Goal: Transaction & Acquisition: Purchase product/service

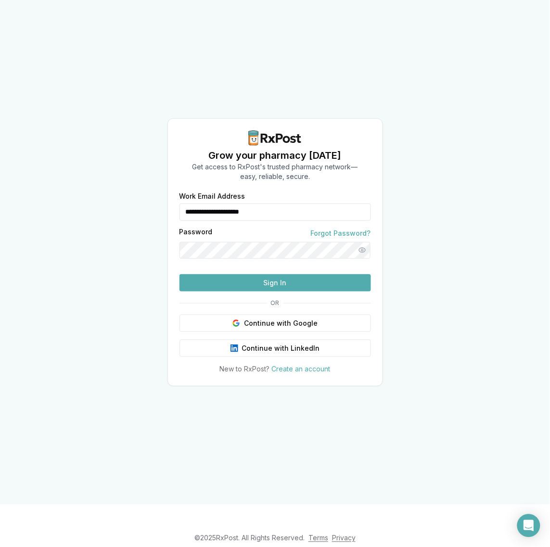
click at [271, 291] on button "Sign In" at bounding box center [274, 282] width 191 height 17
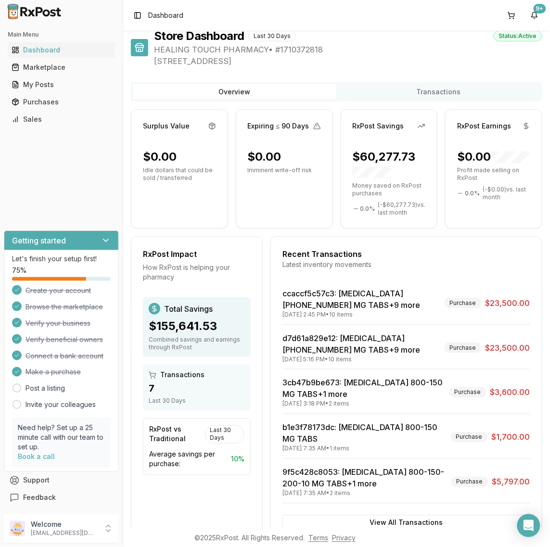
scroll to position [30, 0]
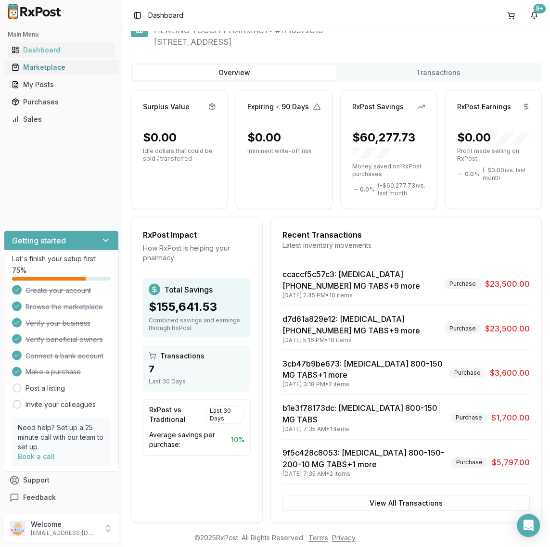
click at [48, 66] on div "Marketplace" at bounding box center [62, 68] width 100 height 10
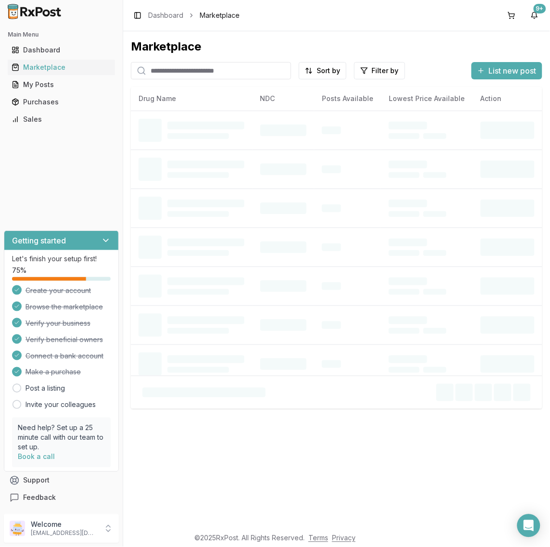
scroll to position [60, 0]
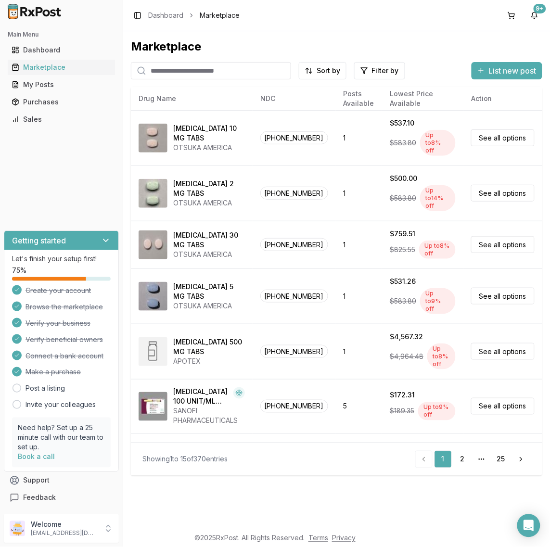
click at [195, 70] on input "search" at bounding box center [211, 70] width 160 height 17
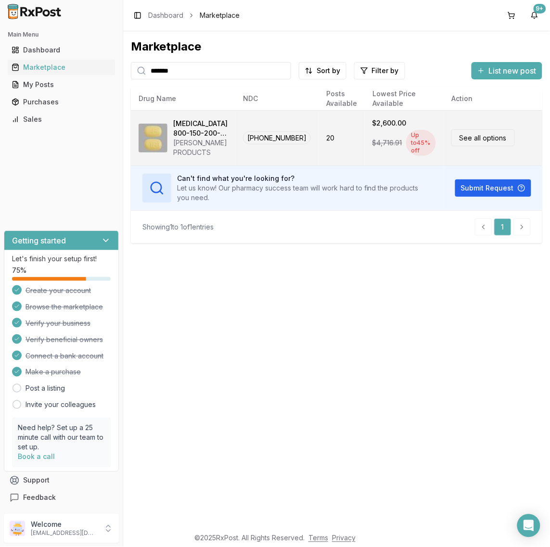
type input "*******"
click at [321, 144] on td "20" at bounding box center [341, 137] width 46 height 55
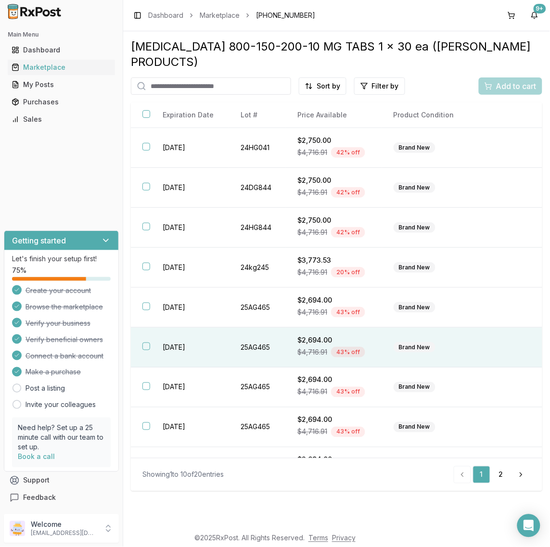
click at [143, 338] on th at bounding box center [141, 348] width 20 height 40
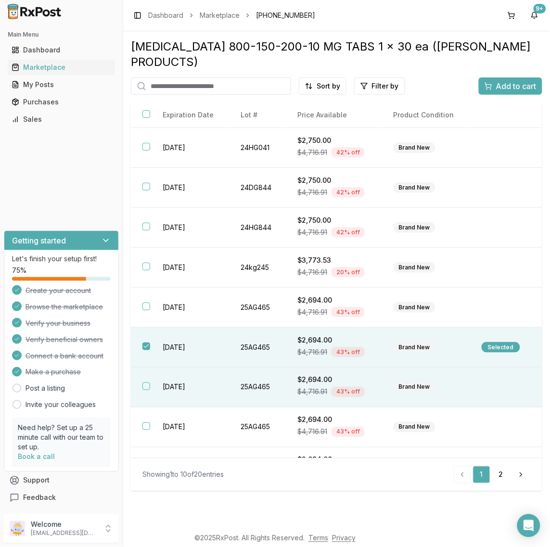
click at [145, 382] on button "button" at bounding box center [146, 386] width 8 height 8
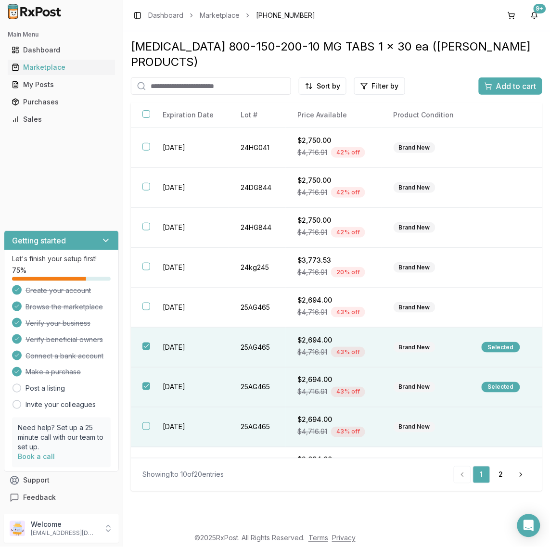
click at [148, 422] on button "button" at bounding box center [146, 426] width 8 height 8
click at [520, 80] on span "Add to cart" at bounding box center [516, 86] width 40 height 12
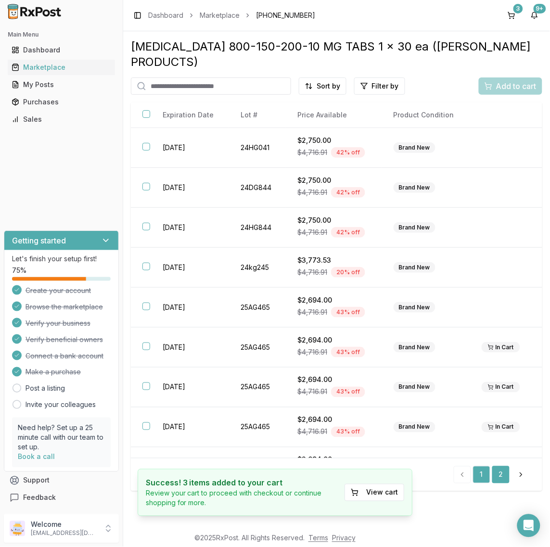
click at [499, 466] on link "2" at bounding box center [500, 474] width 17 height 17
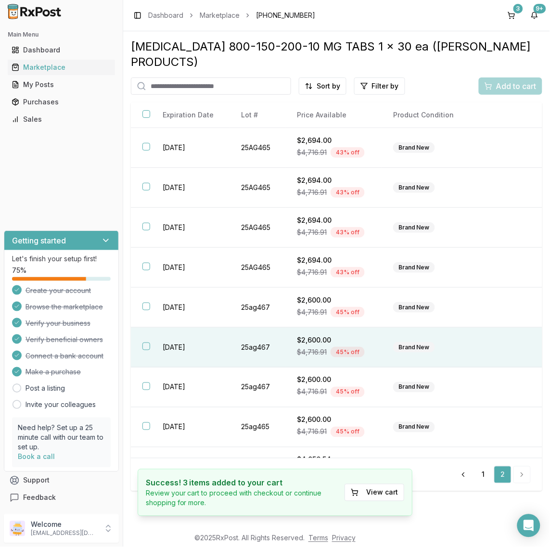
click at [143, 342] on button "button" at bounding box center [146, 346] width 8 height 8
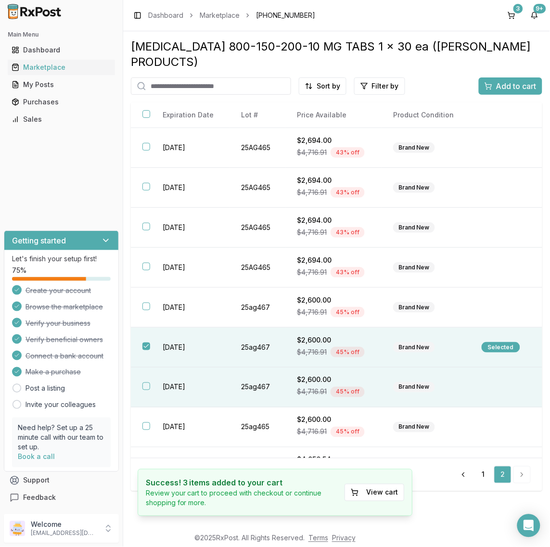
click at [145, 382] on button "button" at bounding box center [146, 386] width 8 height 8
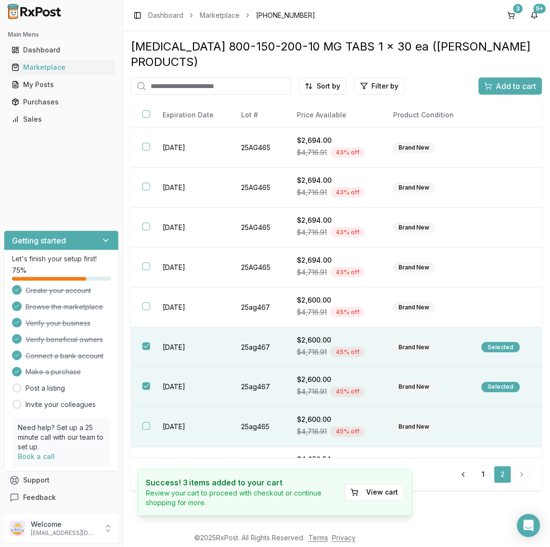
click at [145, 422] on button "button" at bounding box center [146, 426] width 8 height 8
click at [518, 77] on button "Add to cart" at bounding box center [510, 85] width 63 height 17
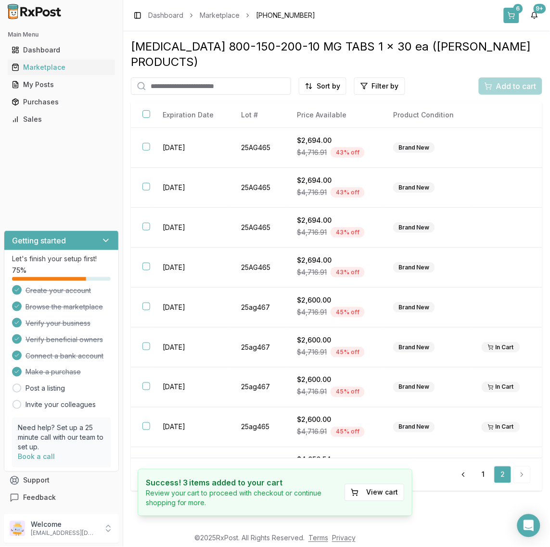
click at [512, 12] on button "6" at bounding box center [511, 15] width 15 height 15
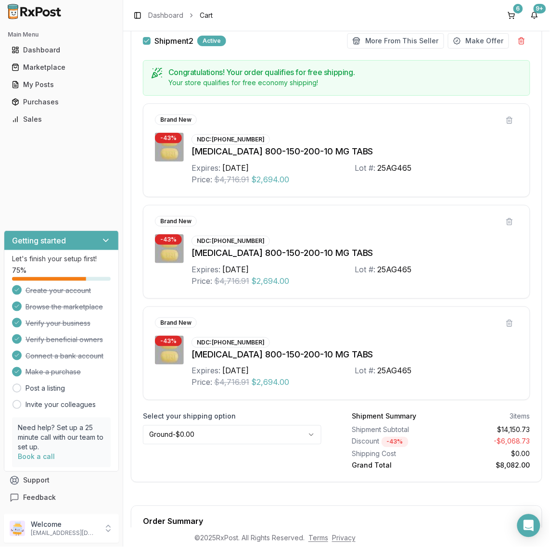
scroll to position [661, 0]
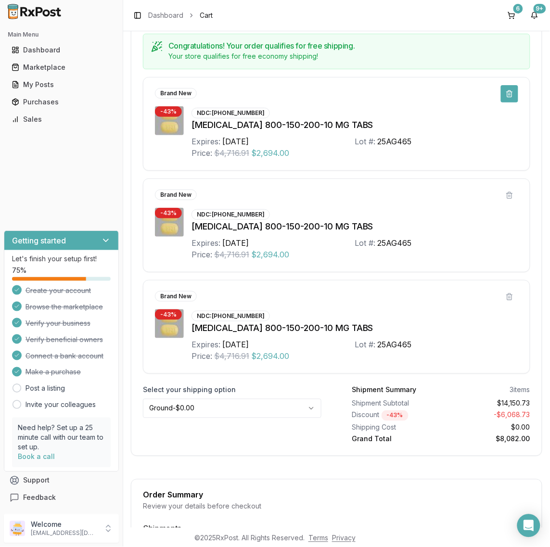
click at [508, 97] on button at bounding box center [509, 93] width 17 height 17
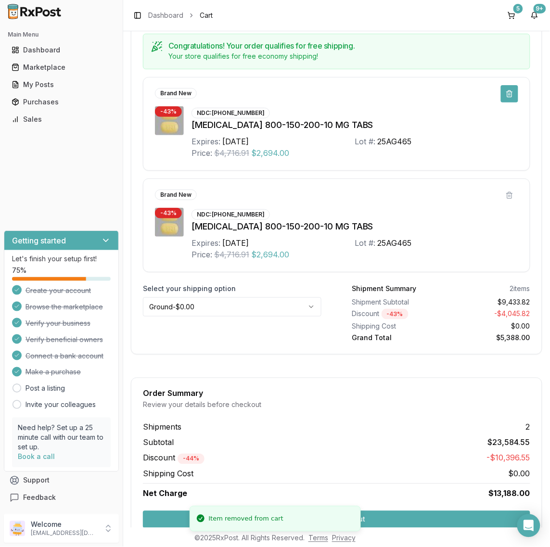
click at [505, 97] on button at bounding box center [509, 93] width 17 height 17
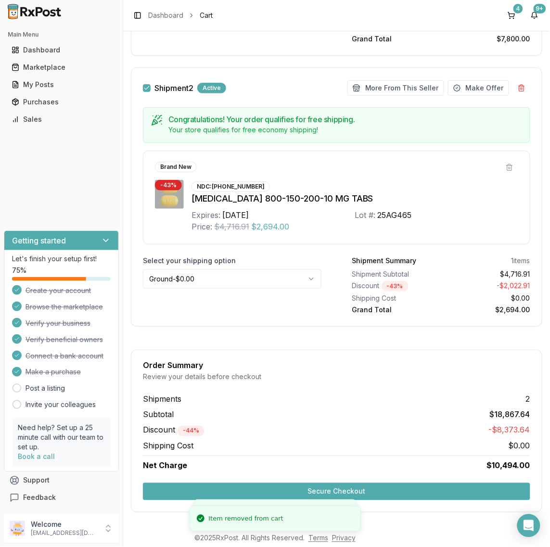
scroll to position [593, 0]
click at [506, 164] on button at bounding box center [509, 167] width 17 height 17
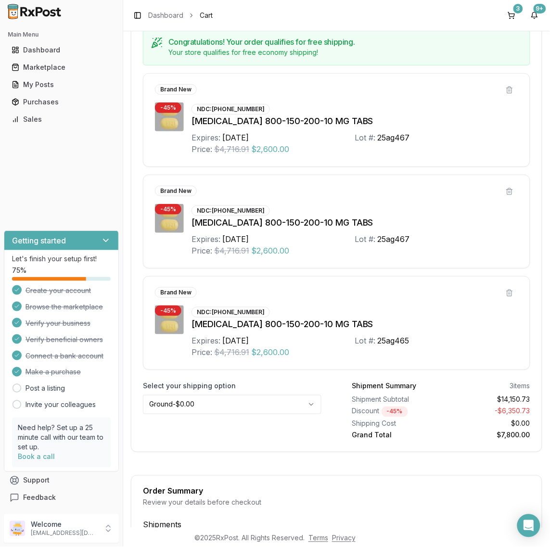
scroll to position [320, 0]
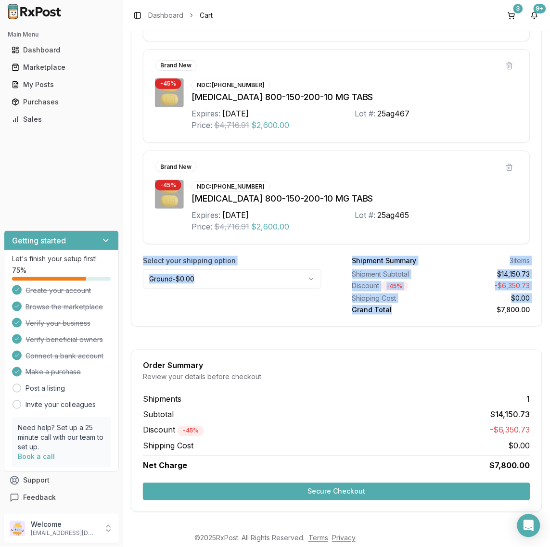
drag, startPoint x: 391, startPoint y: 311, endPoint x: 366, endPoint y: 227, distance: 86.9
click at [354, 228] on div "Shipment 1 Active More From This Seller Make Offer Congratulations! Your order …" at bounding box center [336, 95] width 411 height 462
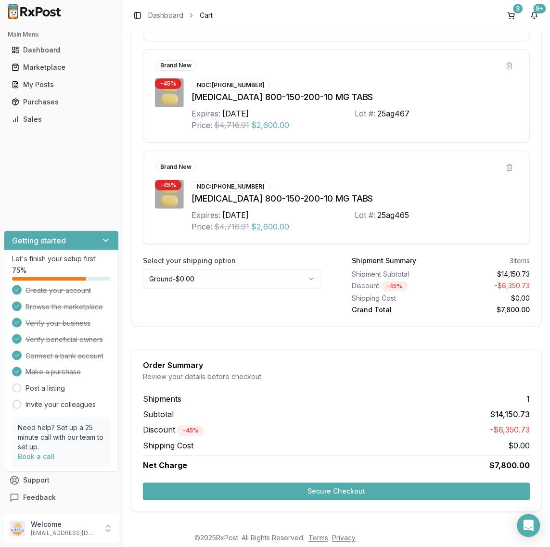
click at [389, 228] on div "Expires: [DATE] Lot #: 25ag465 Price: $4,716.91 $2,600.00" at bounding box center [354, 220] width 327 height 23
click at [323, 492] on button "Secure Checkout" at bounding box center [336, 491] width 387 height 17
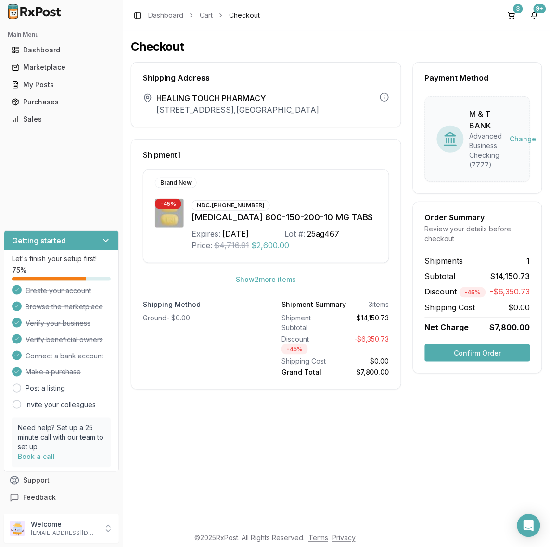
click at [481, 354] on button "Confirm Order" at bounding box center [477, 352] width 105 height 17
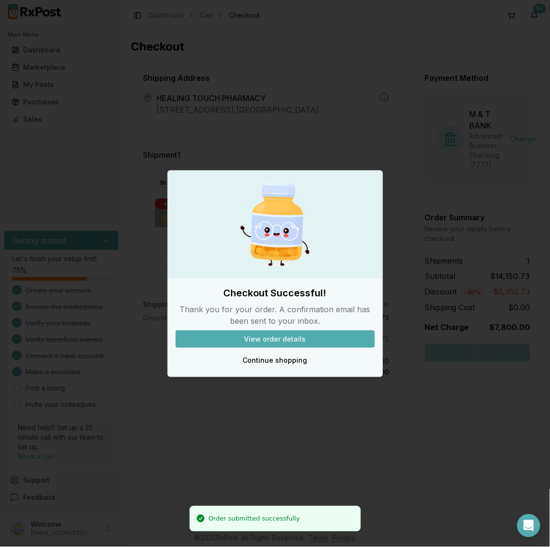
click at [235, 341] on button "View order details" at bounding box center [275, 338] width 199 height 17
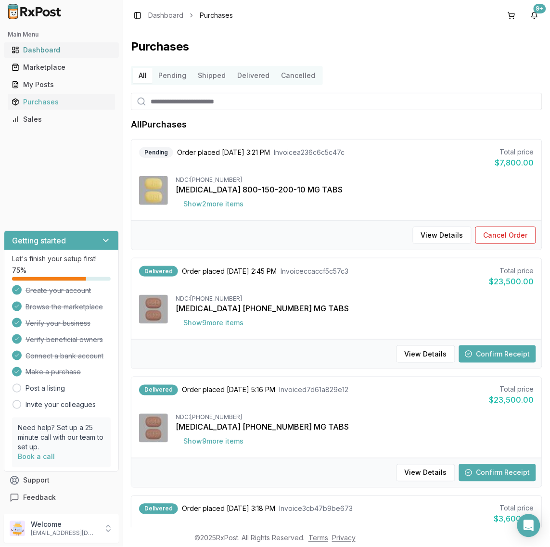
click at [44, 50] on div "Dashboard" at bounding box center [62, 50] width 100 height 10
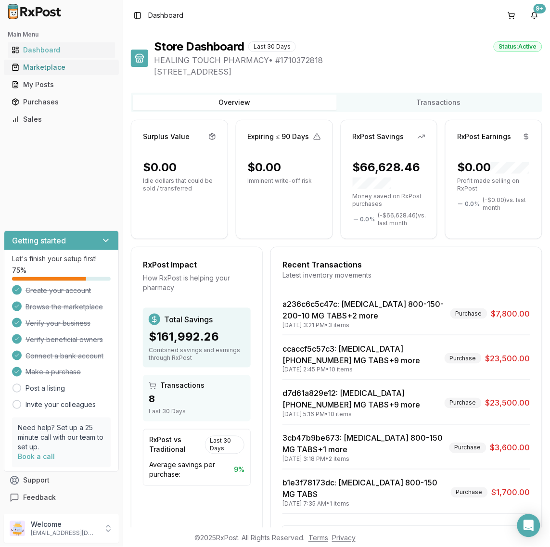
click at [68, 66] on div "Marketplace" at bounding box center [62, 68] width 100 height 10
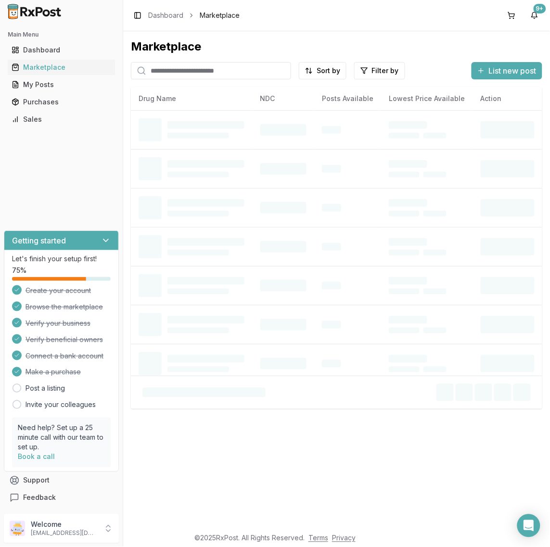
click at [185, 76] on input "search" at bounding box center [211, 70] width 160 height 17
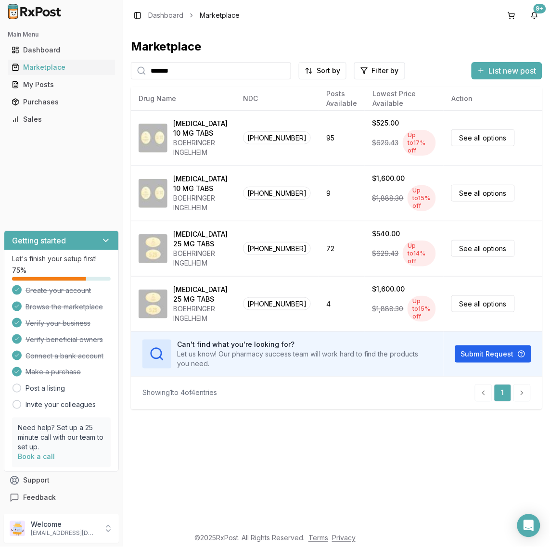
type input "*******"
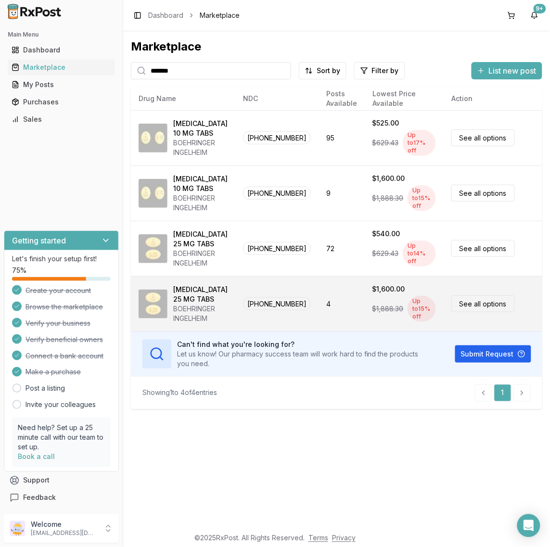
click at [323, 303] on td "4" at bounding box center [341, 303] width 46 height 55
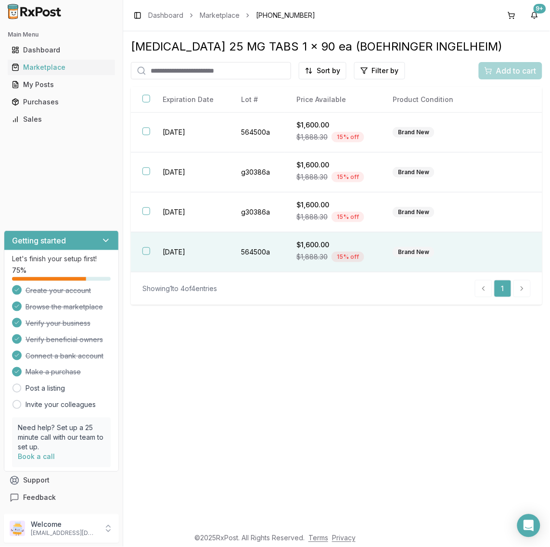
click at [212, 251] on td "[DATE]" at bounding box center [190, 252] width 78 height 40
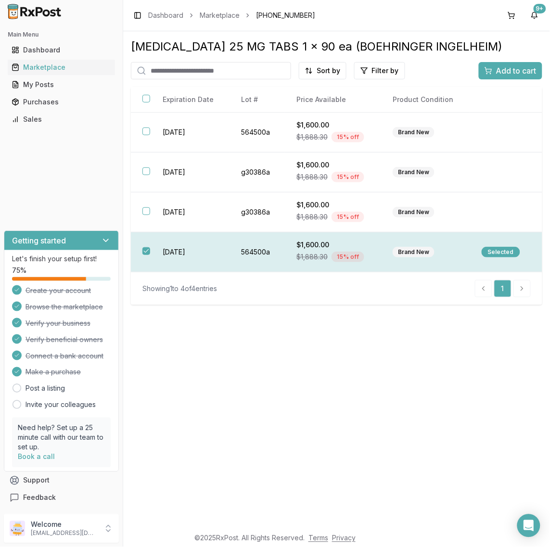
click at [205, 253] on td "[DATE]" at bounding box center [190, 252] width 78 height 40
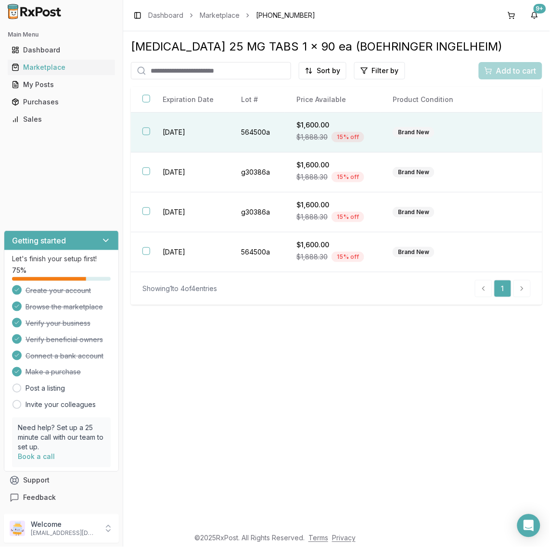
click at [186, 134] on td "[DATE]" at bounding box center [190, 133] width 78 height 40
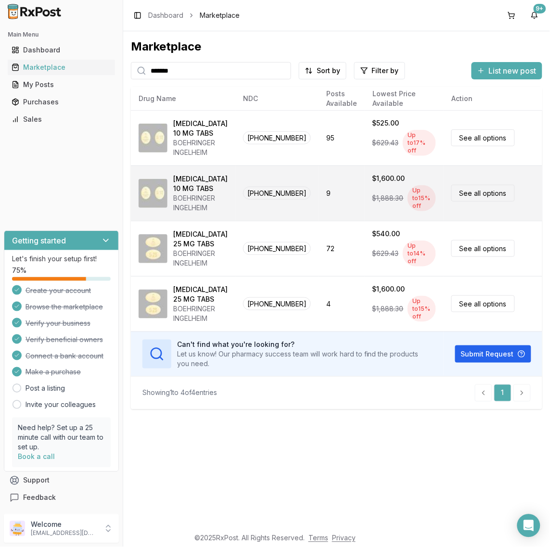
click at [208, 197] on div "BOEHRINGER INGELHEIM" at bounding box center [200, 202] width 54 height 19
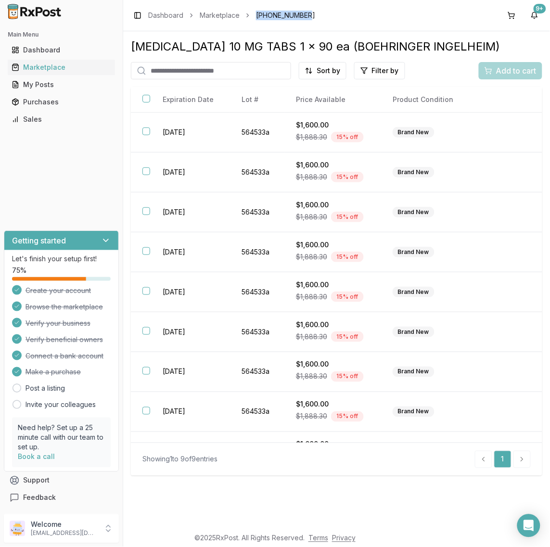
drag, startPoint x: 309, startPoint y: 16, endPoint x: 256, endPoint y: 20, distance: 52.6
click at [256, 20] on div "Toggle Sidebar Dashboard Marketplace [PHONE_NUMBER] 9+" at bounding box center [336, 15] width 427 height 31
copy span "[PHONE_NUMBER]"
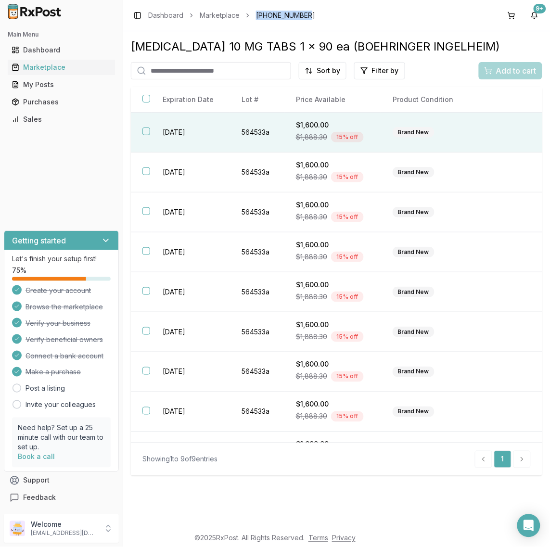
click at [145, 131] on button "button" at bounding box center [146, 131] width 8 height 8
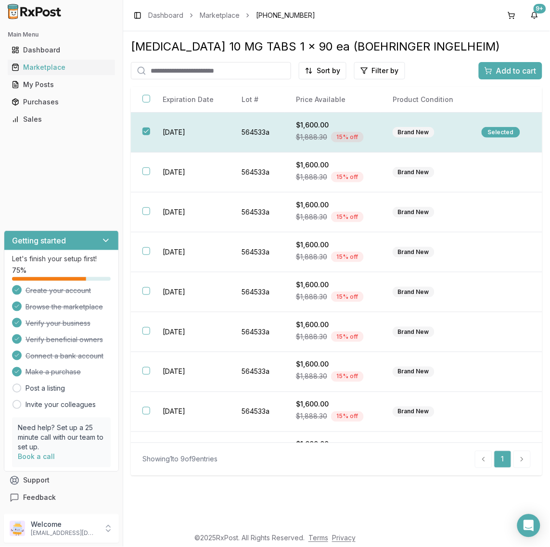
click at [501, 136] on div "Selected" at bounding box center [500, 132] width 38 height 11
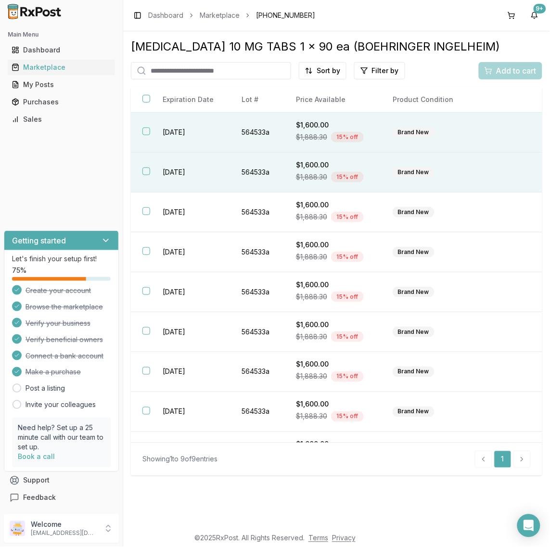
click at [142, 173] on button "button" at bounding box center [146, 171] width 8 height 8
click at [142, 128] on th at bounding box center [141, 133] width 21 height 40
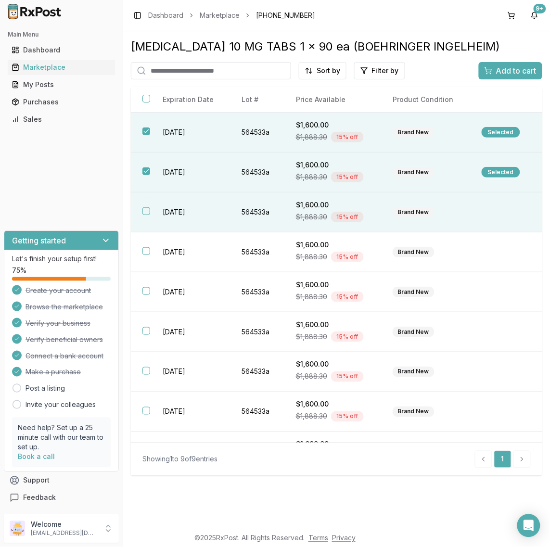
click at [144, 208] on button "button" at bounding box center [146, 211] width 8 height 8
click at [496, 71] on span "Add to cart" at bounding box center [516, 71] width 40 height 12
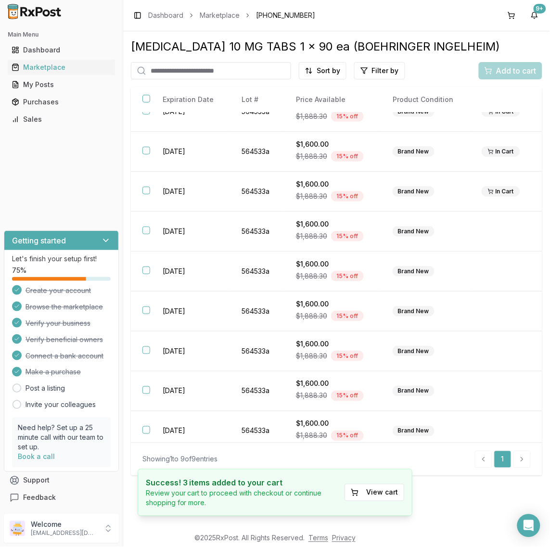
scroll to position [31, 0]
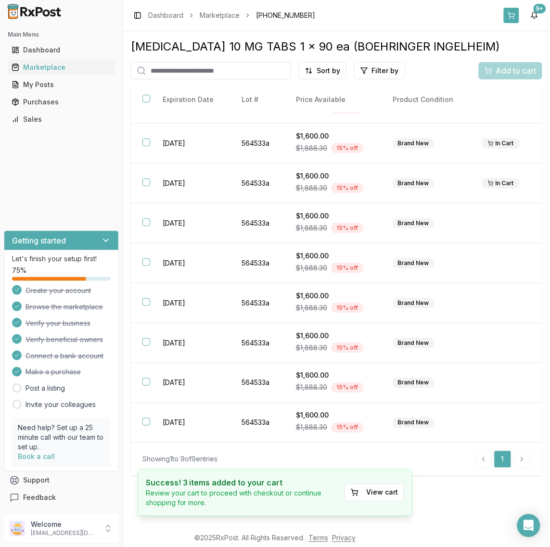
click at [512, 15] on button at bounding box center [511, 15] width 15 height 15
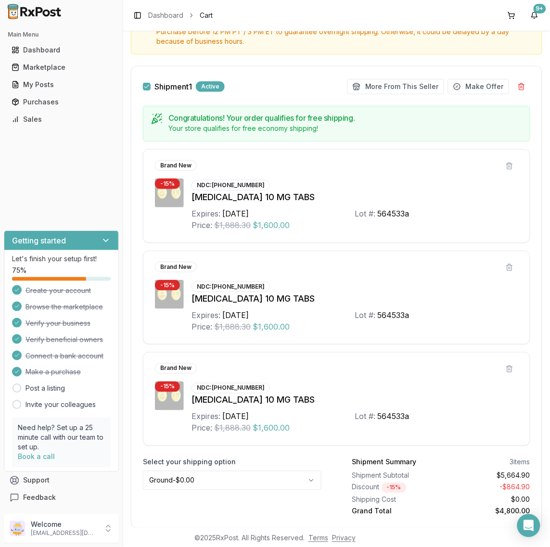
scroll to position [120, 0]
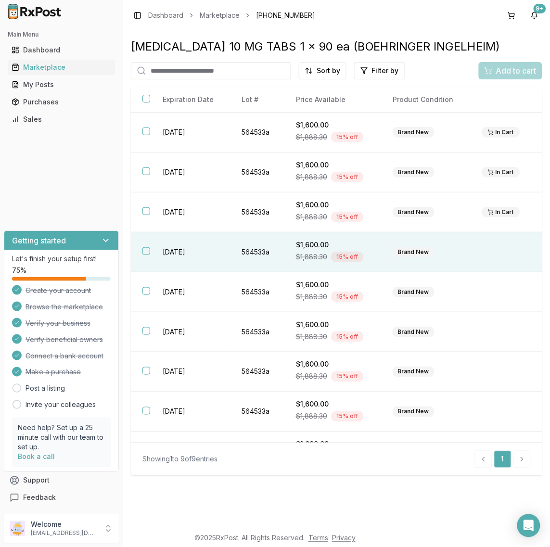
click at [138, 253] on th at bounding box center [141, 252] width 21 height 40
click at [503, 71] on span "Add to cart" at bounding box center [516, 71] width 40 height 12
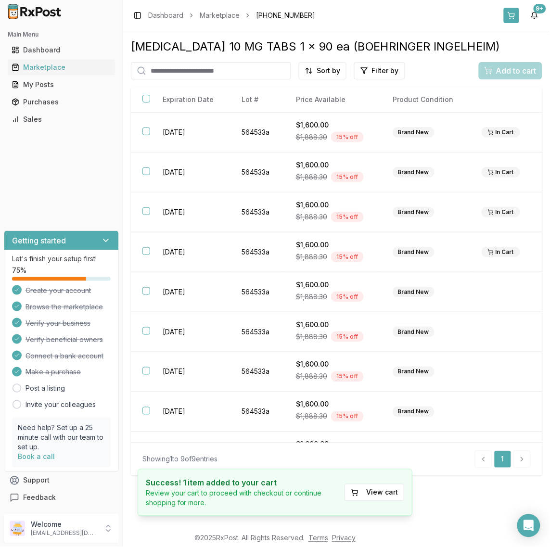
click at [513, 13] on button at bounding box center [511, 15] width 15 height 15
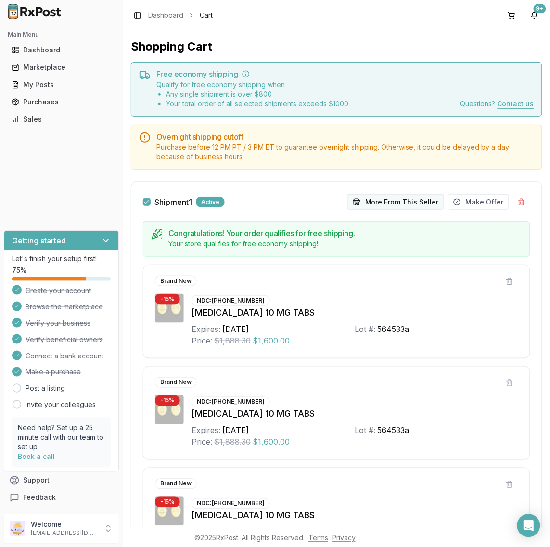
click at [399, 206] on button "More From This Seller" at bounding box center [395, 201] width 97 height 15
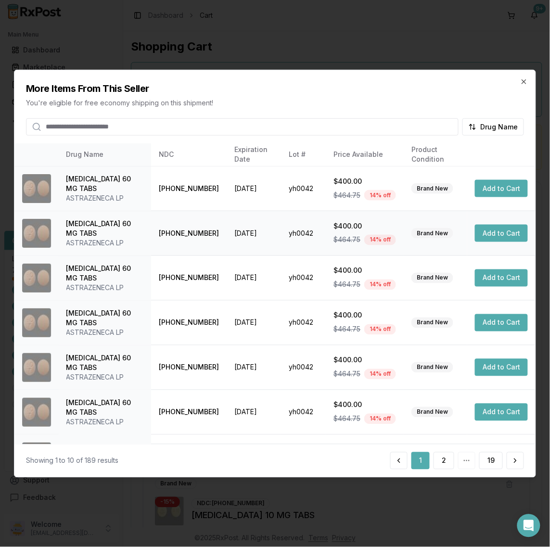
scroll to position [170, 0]
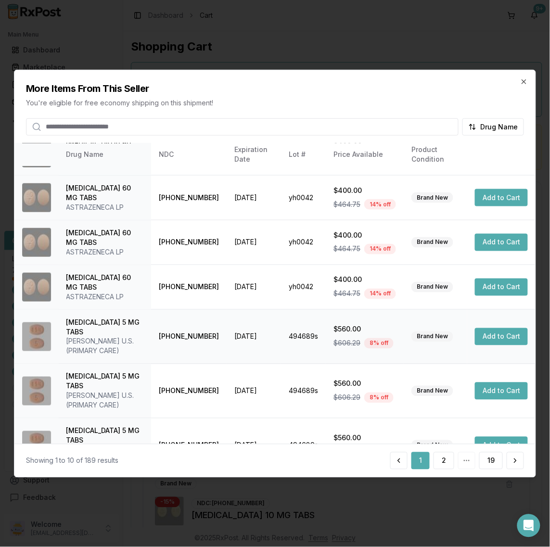
click at [493, 330] on button "Add to Cart" at bounding box center [501, 336] width 53 height 17
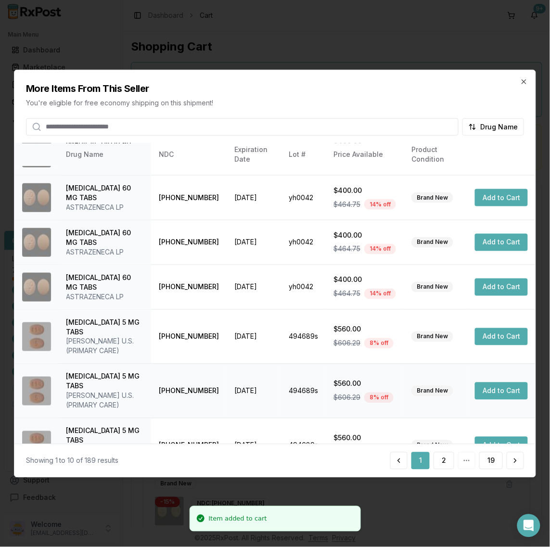
click at [489, 382] on button "Add to Cart" at bounding box center [501, 390] width 53 height 17
click at [484, 437] on button "Add to Cart" at bounding box center [501, 445] width 53 height 17
click at [442, 466] on button "2" at bounding box center [443, 460] width 21 height 17
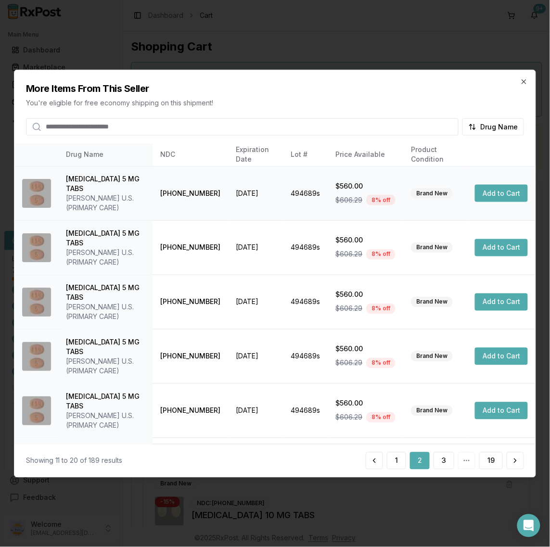
click at [477, 189] on button "Add to Cart" at bounding box center [501, 193] width 53 height 17
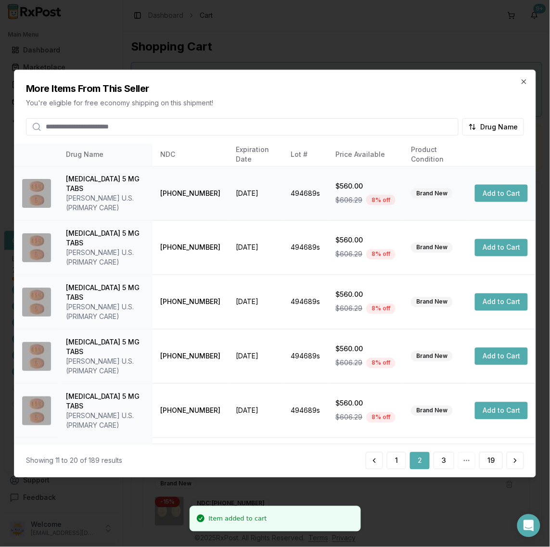
click at [485, 191] on button "Add to Cart" at bounding box center [501, 193] width 53 height 17
click at [488, 239] on button "Add to Cart" at bounding box center [501, 247] width 53 height 17
click at [484, 293] on button "Add to Cart" at bounding box center [501, 301] width 53 height 17
click at [486, 348] on button "Add to Cart" at bounding box center [501, 356] width 53 height 17
click at [448, 461] on button "3" at bounding box center [443, 460] width 21 height 17
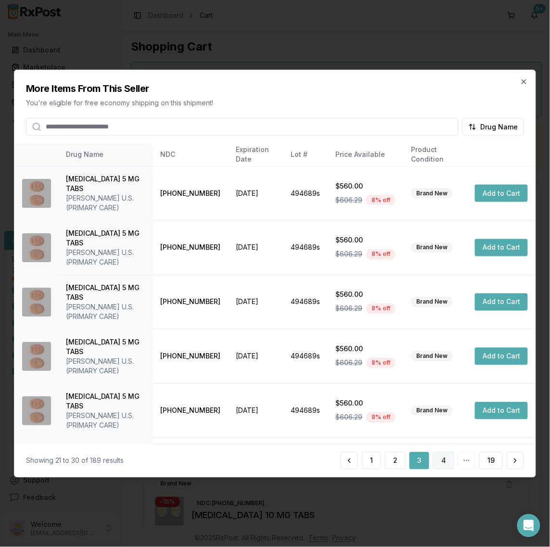
click at [444, 461] on button "4" at bounding box center [443, 460] width 21 height 17
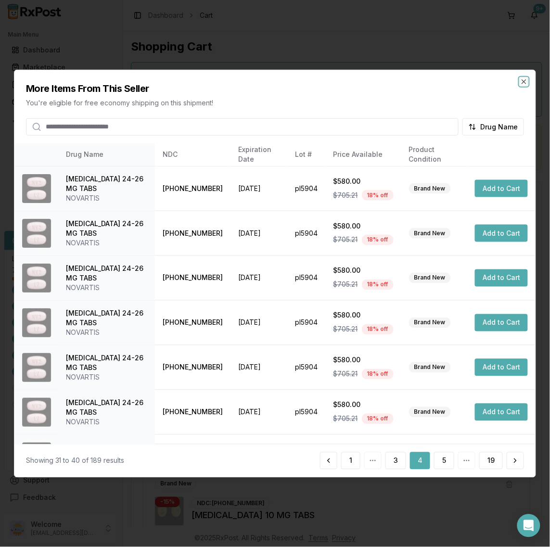
click at [525, 77] on icon "button" at bounding box center [524, 81] width 8 height 8
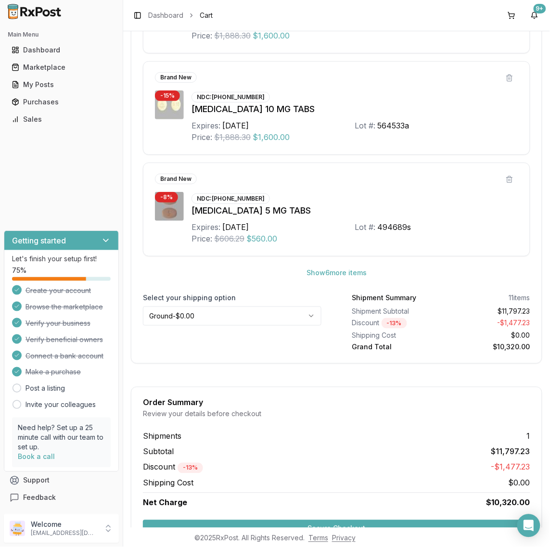
scroll to position [490, 0]
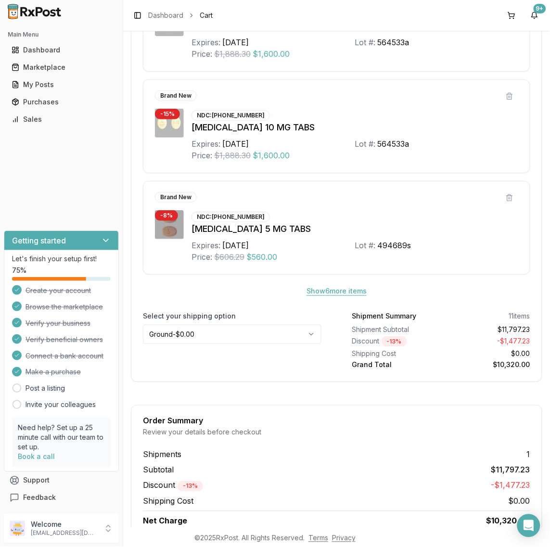
click at [338, 295] on button "Show 6 more item s" at bounding box center [337, 290] width 76 height 17
click at [507, 202] on button at bounding box center [509, 197] width 17 height 17
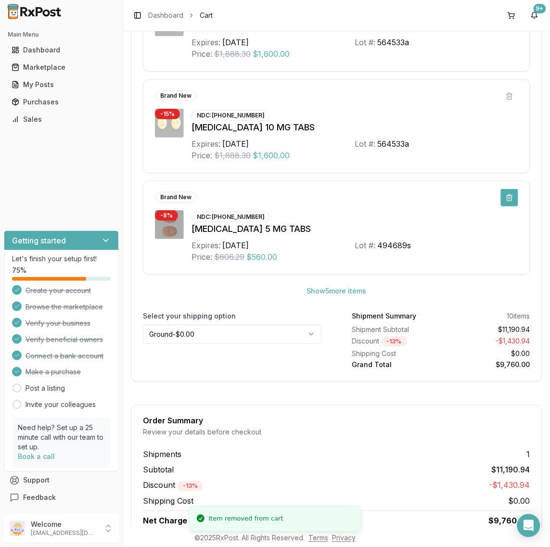
click at [506, 203] on button at bounding box center [509, 197] width 17 height 17
click at [504, 202] on button at bounding box center [509, 197] width 17 height 17
click at [503, 205] on button at bounding box center [509, 197] width 17 height 17
click at [504, 202] on button at bounding box center [509, 197] width 17 height 17
click at [501, 203] on button at bounding box center [509, 197] width 17 height 17
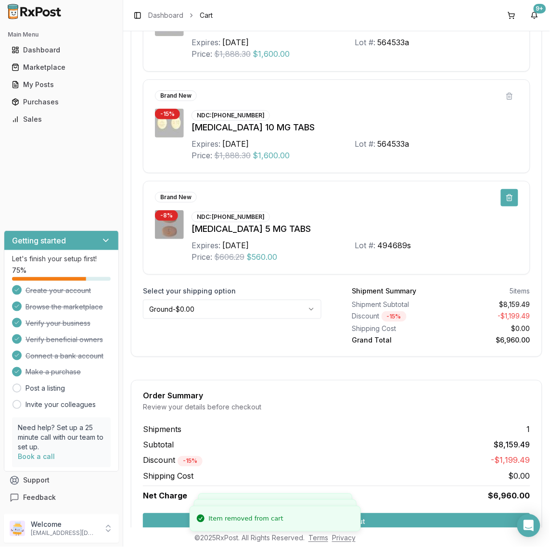
click at [505, 206] on button at bounding box center [509, 197] width 17 height 17
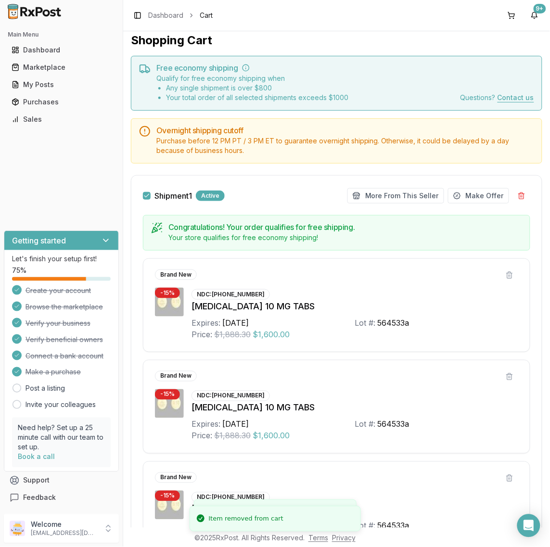
scroll to position [0, 0]
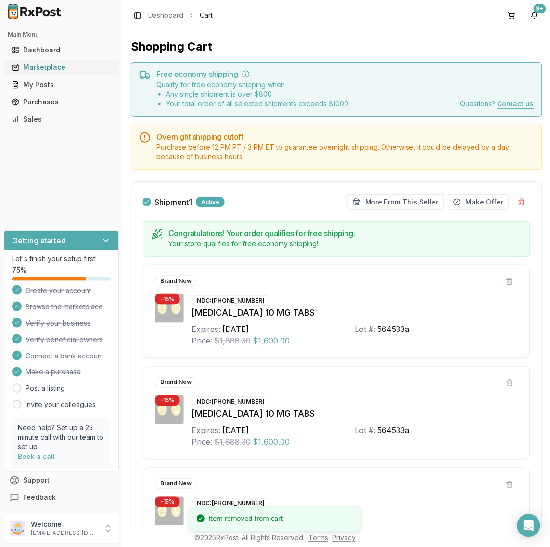
click at [47, 68] on div "Marketplace" at bounding box center [62, 68] width 100 height 10
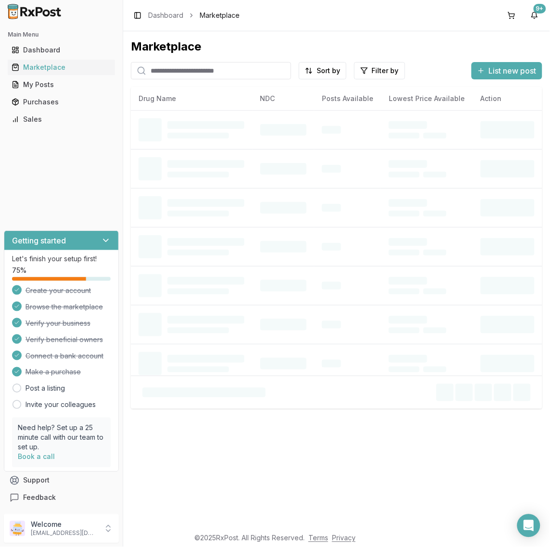
click at [256, 73] on input "search" at bounding box center [211, 70] width 160 height 17
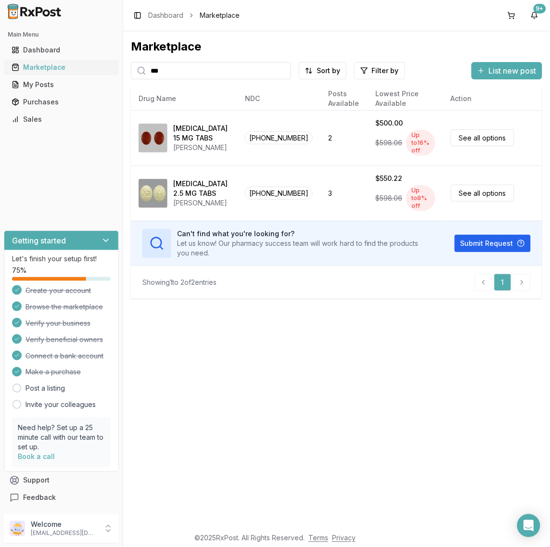
drag, startPoint x: 209, startPoint y: 76, endPoint x: 106, endPoint y: 63, distance: 103.7
click at [106, 63] on div "Main Menu Dashboard Marketplace My Posts Purchases Sales Getting started Let's …" at bounding box center [275, 273] width 550 height 547
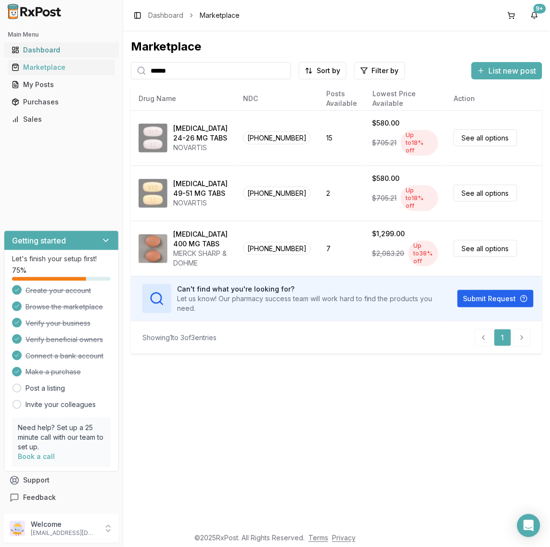
drag, startPoint x: 207, startPoint y: 73, endPoint x: 83, endPoint y: 56, distance: 125.2
click at [83, 56] on div "Main Menu Dashboard Marketplace My Posts Purchases Sales Getting started Let's …" at bounding box center [275, 273] width 550 height 547
type input "******"
click at [510, 11] on button at bounding box center [511, 15] width 15 height 15
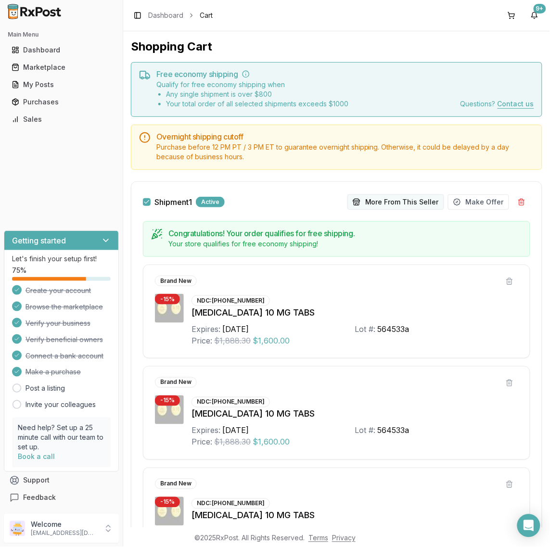
click at [369, 199] on button "More From This Seller" at bounding box center [395, 201] width 97 height 15
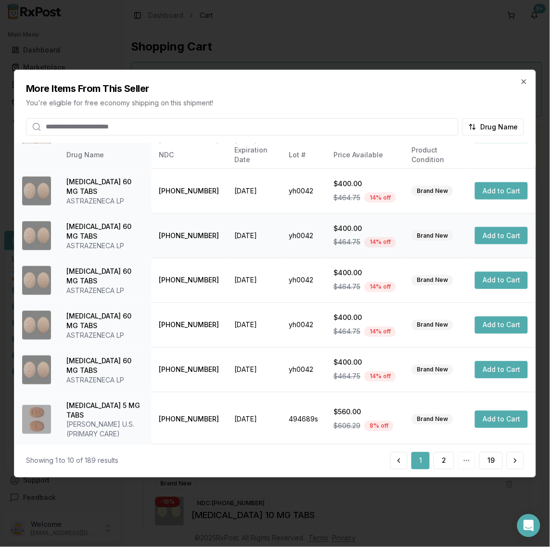
scroll to position [170, 0]
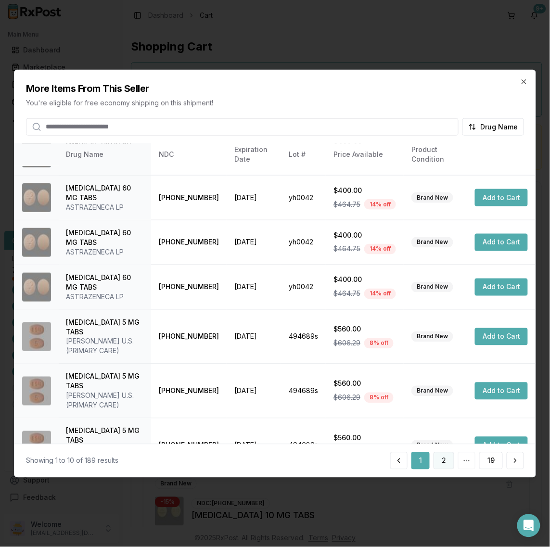
click at [442, 463] on button "2" at bounding box center [443, 460] width 21 height 17
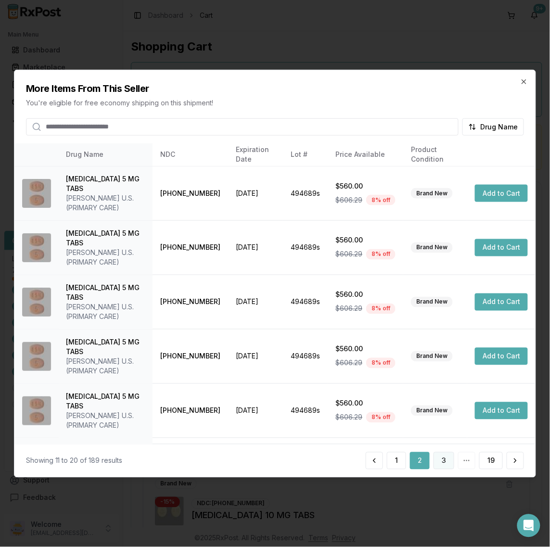
click at [446, 463] on button "3" at bounding box center [443, 460] width 21 height 17
click at [447, 463] on button "4" at bounding box center [443, 460] width 21 height 17
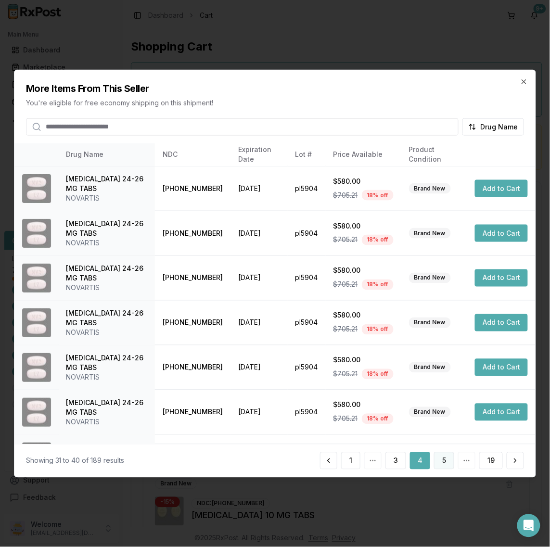
click at [445, 462] on button "5" at bounding box center [444, 460] width 20 height 17
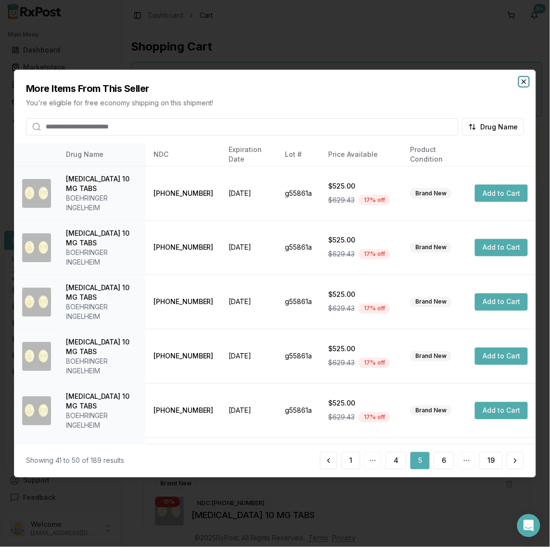
click at [522, 84] on icon "button" at bounding box center [524, 81] width 8 height 8
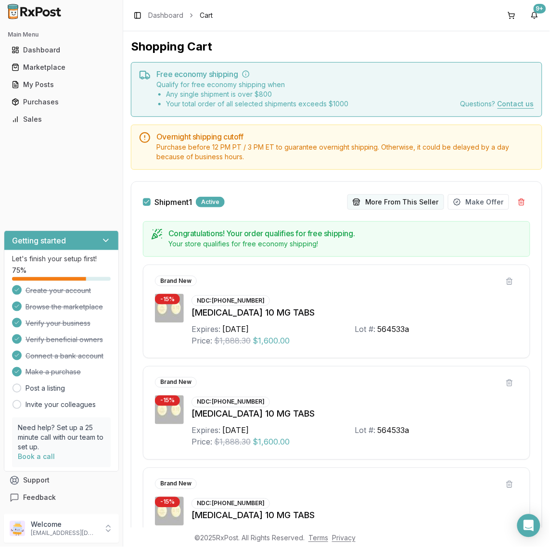
click at [380, 200] on button "More From This Seller" at bounding box center [395, 201] width 97 height 15
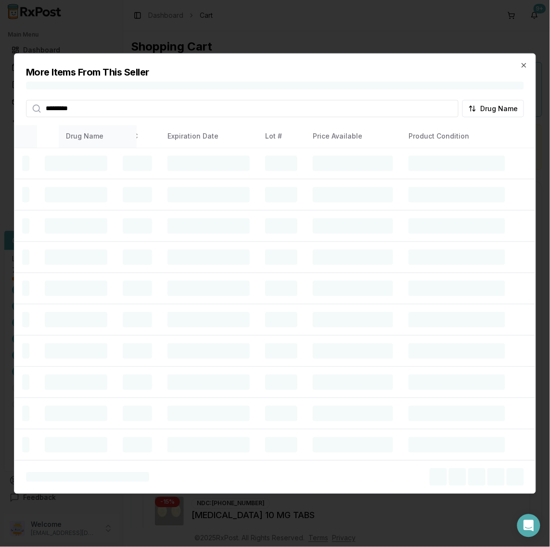
type input "*********"
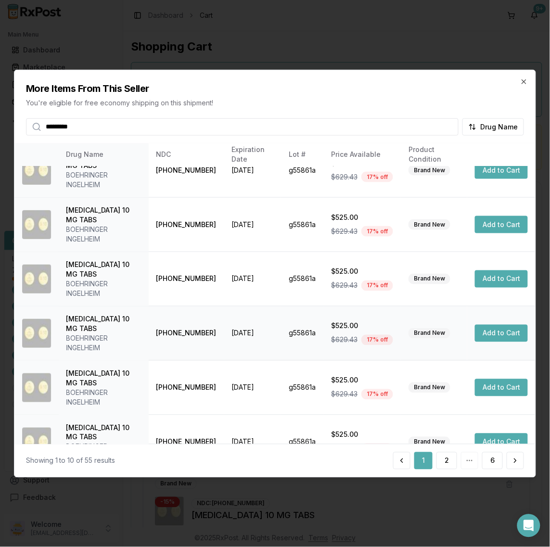
scroll to position [0, 0]
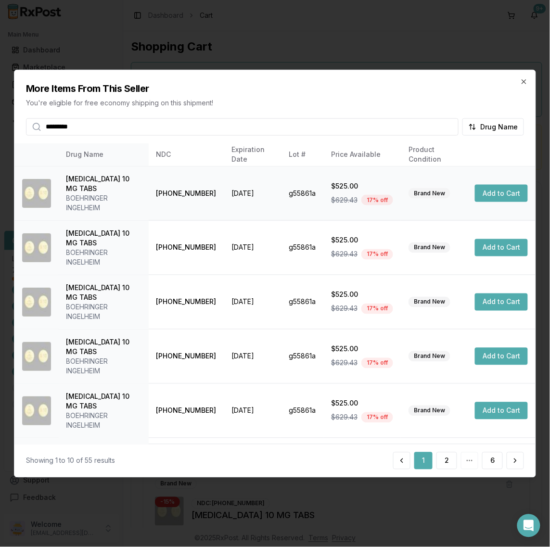
click at [497, 192] on button "Add to Cart" at bounding box center [501, 193] width 53 height 17
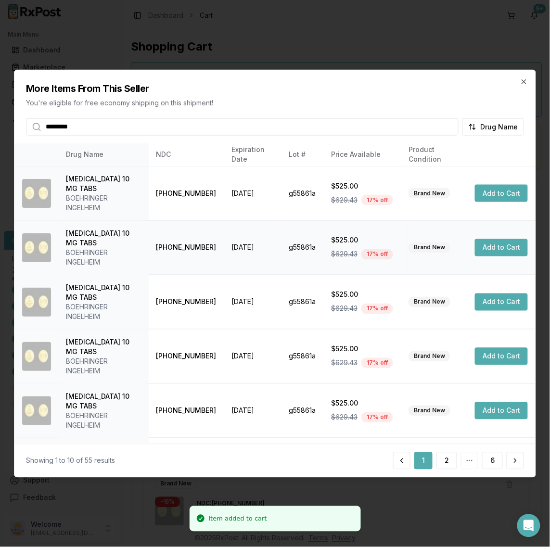
click at [491, 239] on button "Add to Cart" at bounding box center [501, 247] width 53 height 17
click at [491, 293] on button "Add to Cart" at bounding box center [501, 301] width 53 height 17
click at [494, 348] on button "Add to Cart" at bounding box center [501, 356] width 53 height 17
drag, startPoint x: 493, startPoint y: 367, endPoint x: 493, endPoint y: 376, distance: 8.7
click at [493, 402] on button "Add to Cart" at bounding box center [501, 410] width 53 height 17
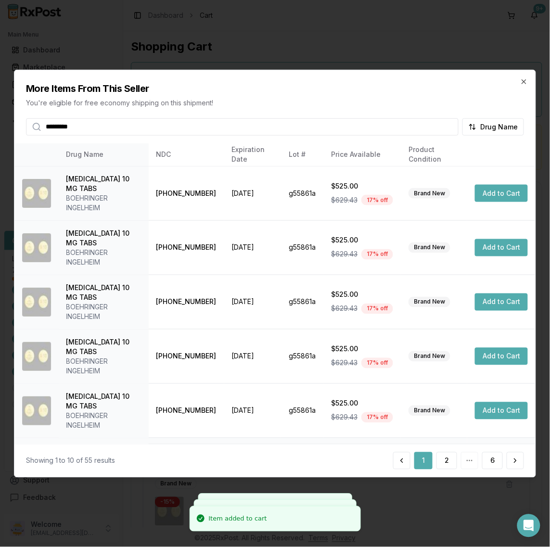
click at [496, 456] on button "Add to Cart" at bounding box center [501, 464] width 53 height 17
click at [446, 462] on button "2" at bounding box center [446, 460] width 21 height 17
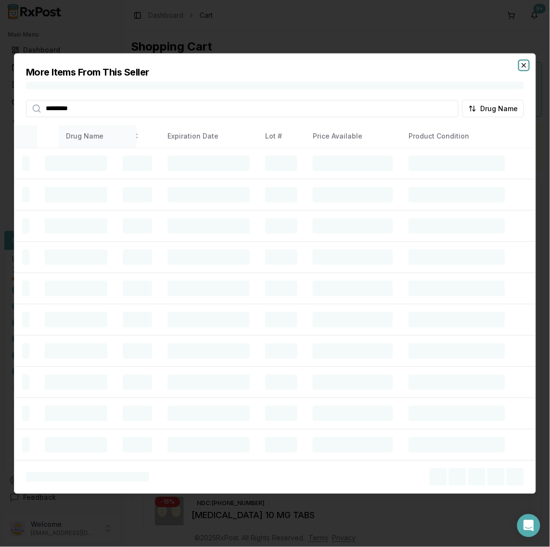
click at [523, 66] on icon "button" at bounding box center [524, 65] width 4 height 4
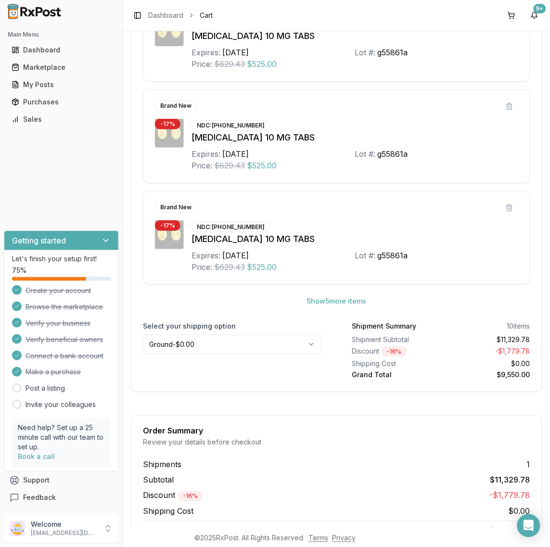
scroll to position [481, 0]
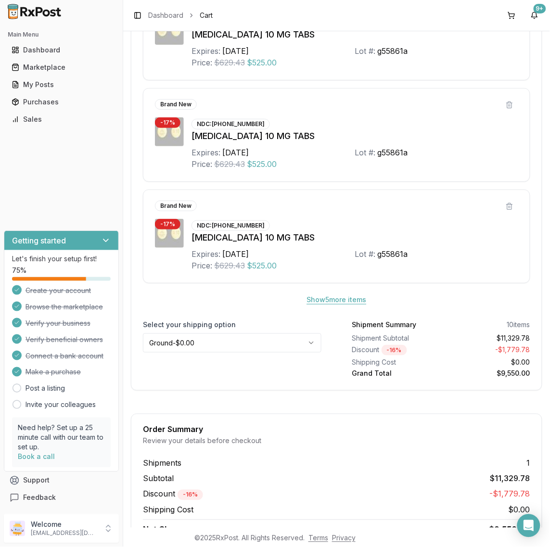
click at [333, 307] on button "Show 5 more item s" at bounding box center [336, 299] width 75 height 17
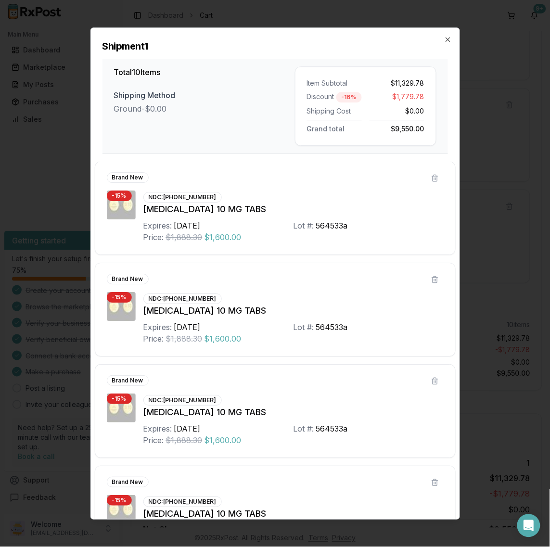
scroll to position [664, 0]
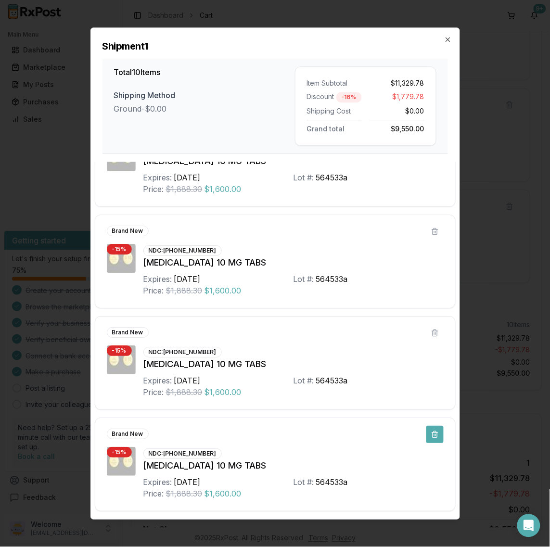
click at [433, 432] on button at bounding box center [434, 434] width 17 height 17
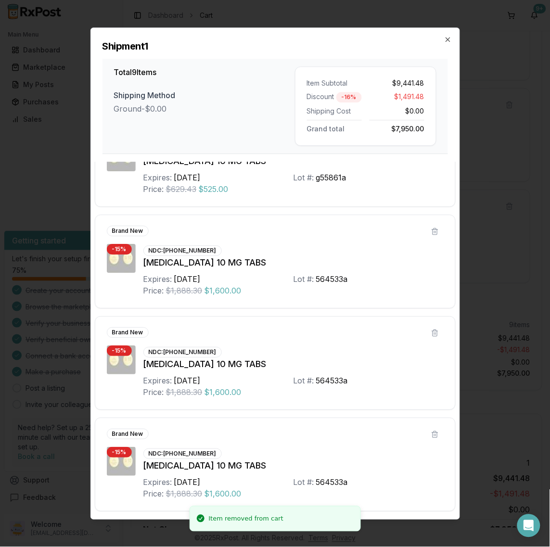
click at [433, 432] on button at bounding box center [434, 434] width 17 height 17
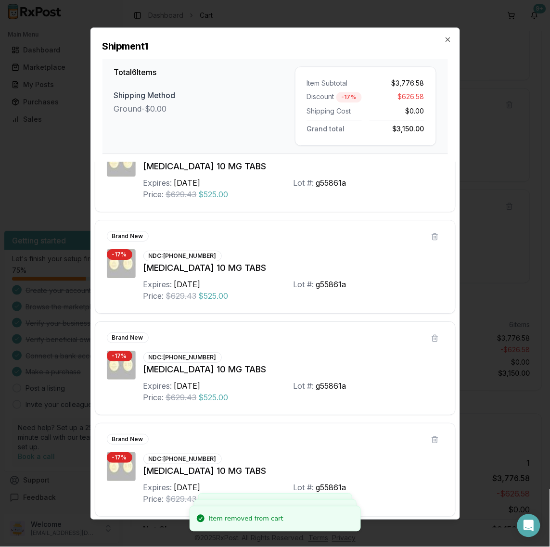
scroll to position [256, 0]
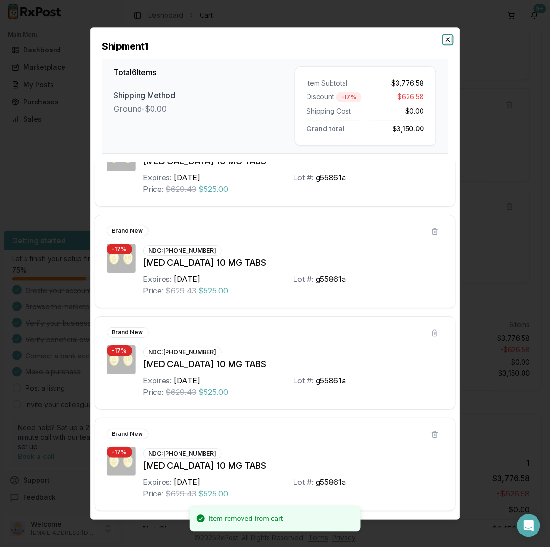
click at [449, 39] on icon "button" at bounding box center [448, 40] width 8 height 8
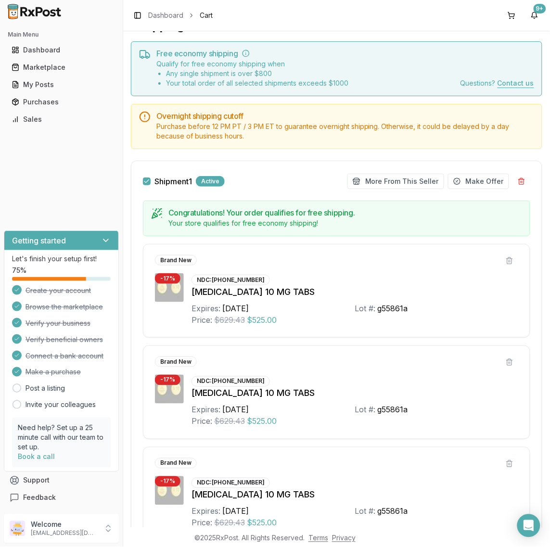
scroll to position [0, 0]
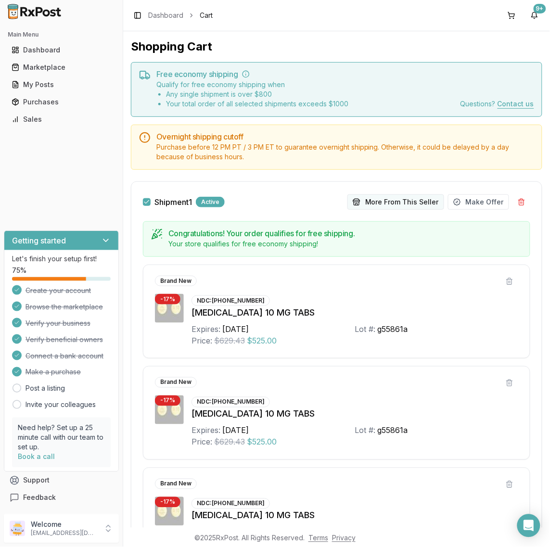
click at [391, 205] on button "More From This Seller" at bounding box center [395, 201] width 97 height 15
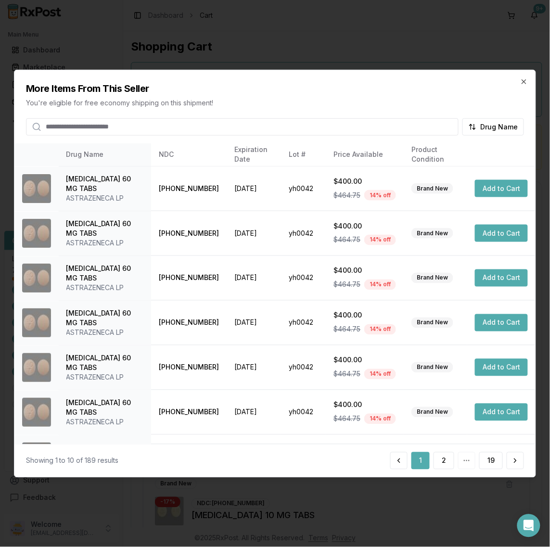
click at [171, 128] on input "search" at bounding box center [242, 126] width 433 height 17
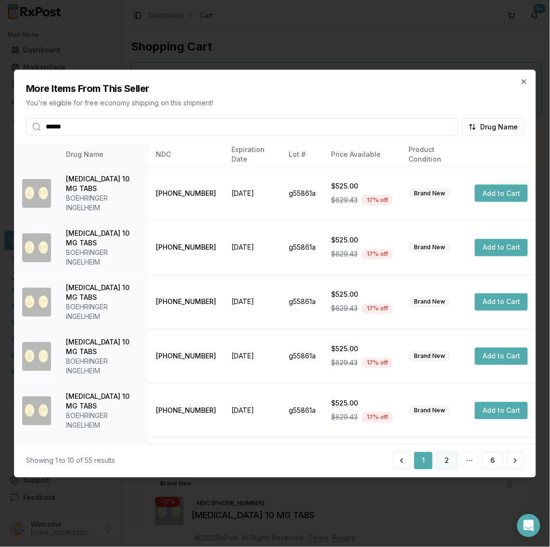
type input "******"
click at [447, 464] on button "2" at bounding box center [446, 460] width 21 height 17
click at [503, 188] on button "Add to Cart" at bounding box center [501, 193] width 53 height 17
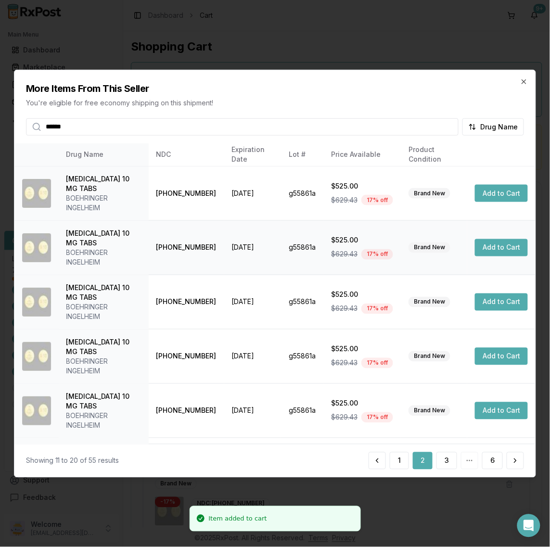
click at [491, 239] on button "Add to Cart" at bounding box center [501, 247] width 53 height 17
click at [482, 293] on button "Add to Cart" at bounding box center [501, 301] width 53 height 17
drag, startPoint x: 131, startPoint y: 132, endPoint x: 1, endPoint y: 130, distance: 129.9
click at [1, 130] on body "Item added to cart Item added to cart Item added to cart Main Menu Dashboard Ma…" at bounding box center [275, 273] width 550 height 547
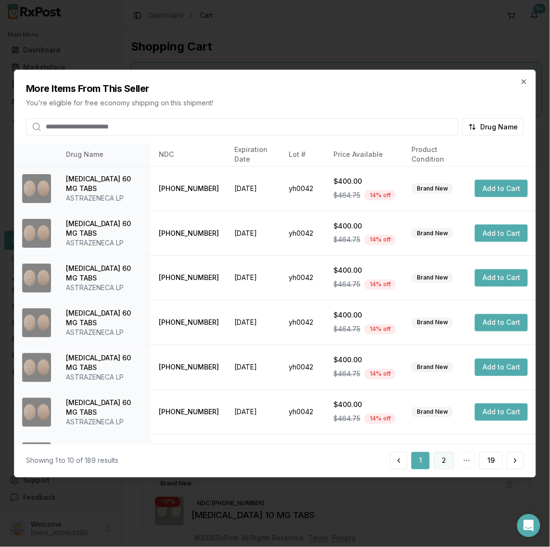
click at [443, 465] on button "2" at bounding box center [443, 460] width 21 height 17
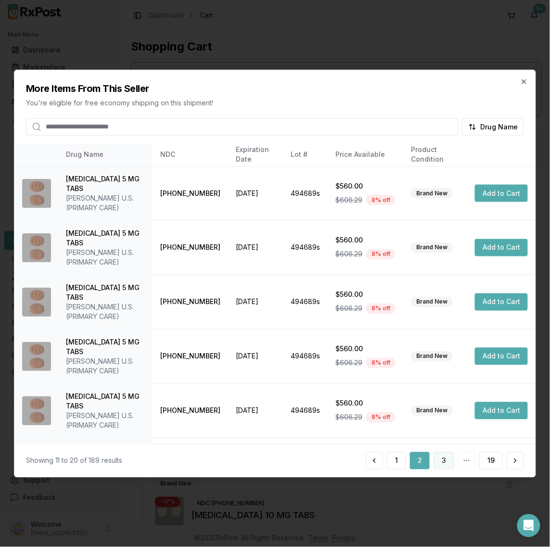
click at [446, 460] on button "3" at bounding box center [443, 460] width 21 height 17
click at [442, 461] on button "4" at bounding box center [443, 460] width 21 height 17
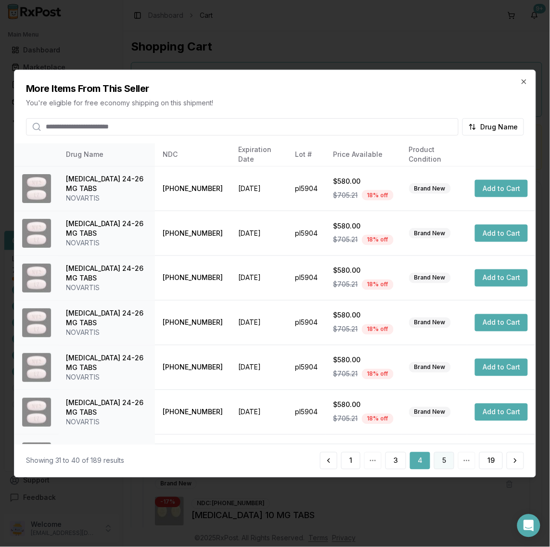
click at [445, 461] on button "5" at bounding box center [444, 460] width 20 height 17
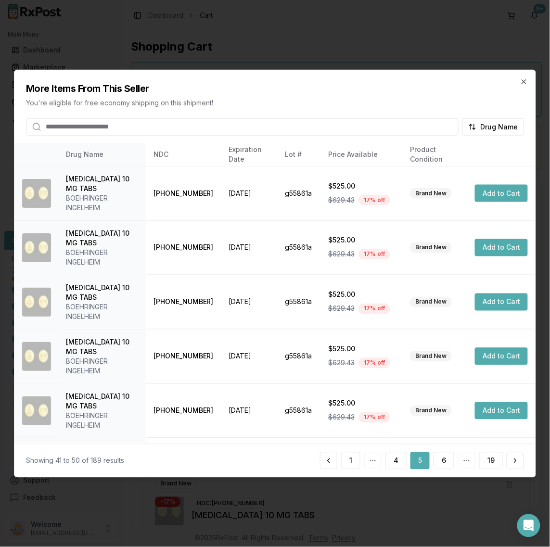
click at [445, 461] on button "6" at bounding box center [443, 460] width 21 height 17
click at [445, 461] on button "7" at bounding box center [443, 460] width 21 height 17
click at [445, 461] on button "8" at bounding box center [443, 460] width 21 height 17
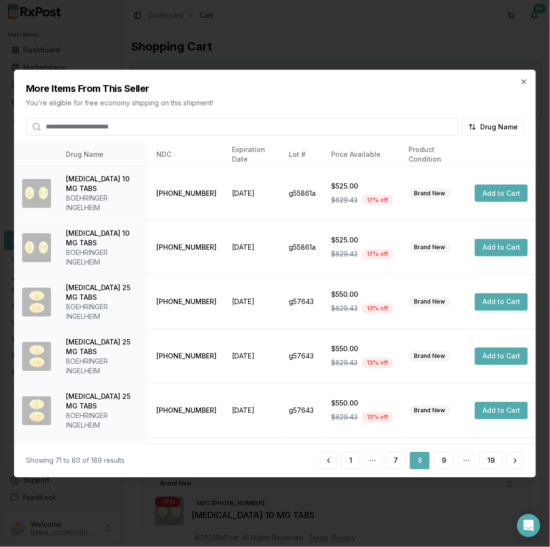
click at [445, 461] on button "9" at bounding box center [443, 460] width 21 height 17
click at [487, 192] on button "Add to Cart" at bounding box center [501, 193] width 53 height 17
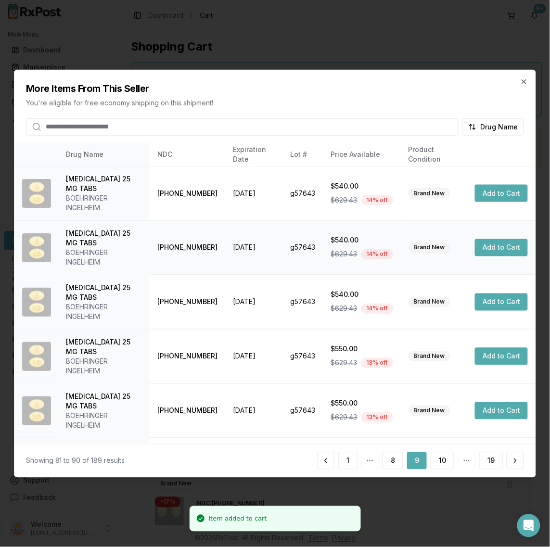
click at [487, 239] on button "Add to Cart" at bounding box center [501, 247] width 53 height 17
drag, startPoint x: 486, startPoint y: 265, endPoint x: 480, endPoint y: 275, distance: 12.3
click at [485, 275] on td "Add to Cart" at bounding box center [501, 302] width 68 height 54
click at [480, 293] on button "Add to Cart" at bounding box center [501, 301] width 53 height 17
click at [396, 463] on button "8" at bounding box center [392, 460] width 21 height 17
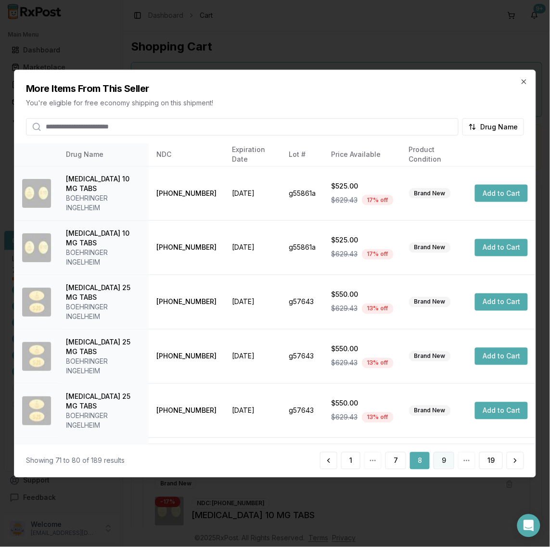
click at [442, 458] on button "9" at bounding box center [443, 460] width 21 height 17
click at [441, 464] on button "10" at bounding box center [442, 460] width 24 height 17
click at [441, 462] on button "11" at bounding box center [443, 460] width 22 height 17
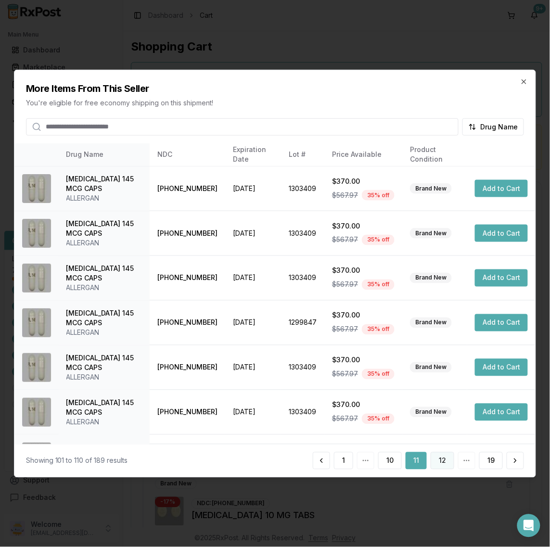
click at [445, 462] on button "12" at bounding box center [442, 460] width 24 height 17
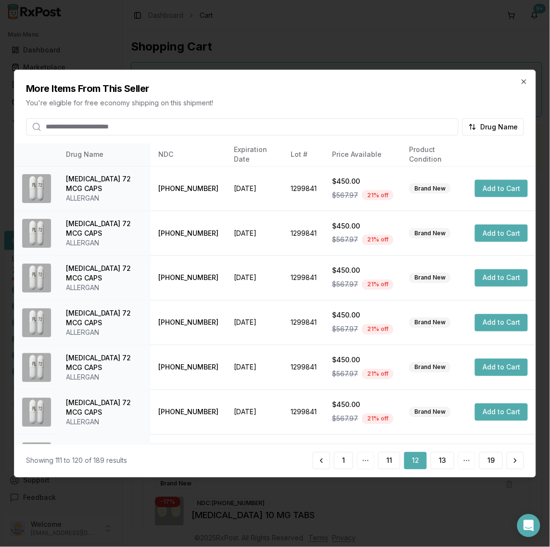
click at [445, 462] on button "13" at bounding box center [442, 460] width 24 height 17
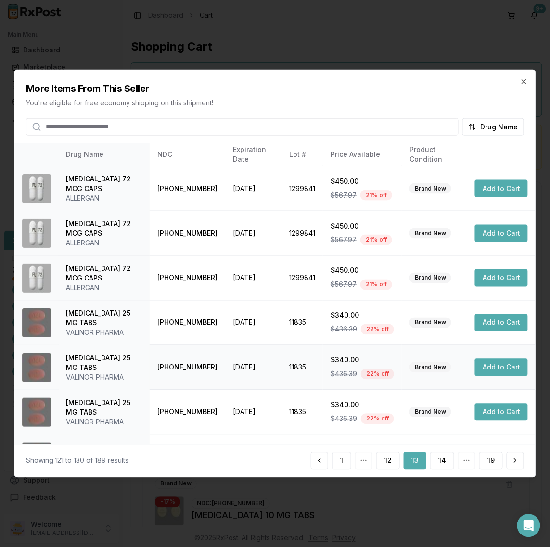
drag, startPoint x: 442, startPoint y: 463, endPoint x: 442, endPoint y: 345, distance: 117.8
click at [442, 345] on div "Drug Name NDC Expiration Date Lot # Price Available Product Condition [MEDICAL_…" at bounding box center [274, 310] width 521 height 334
click at [445, 457] on button "14" at bounding box center [442, 460] width 24 height 17
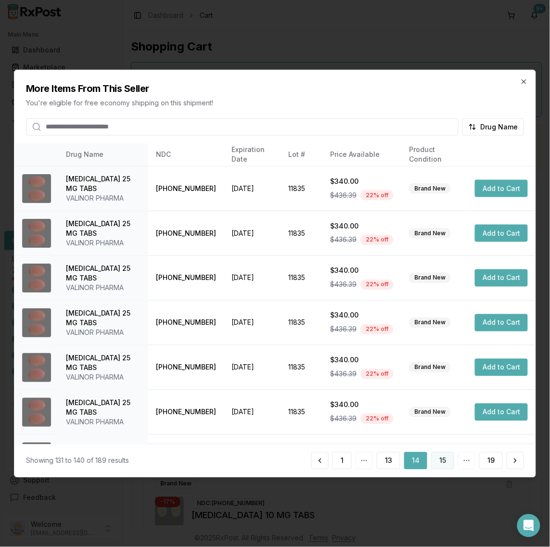
click at [442, 458] on button "15" at bounding box center [442, 460] width 23 height 17
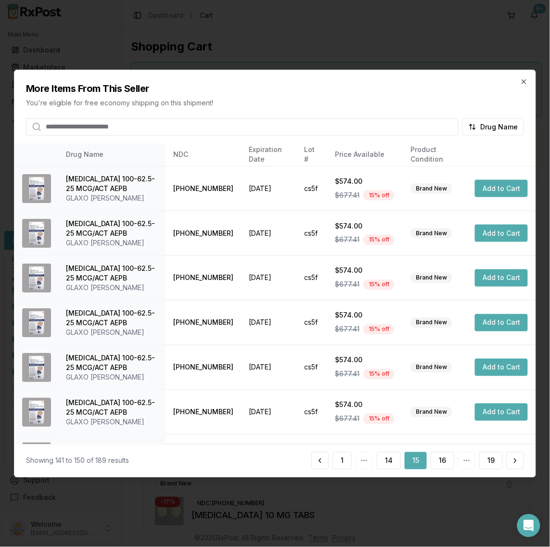
click at [442, 458] on button "16" at bounding box center [442, 460] width 24 height 17
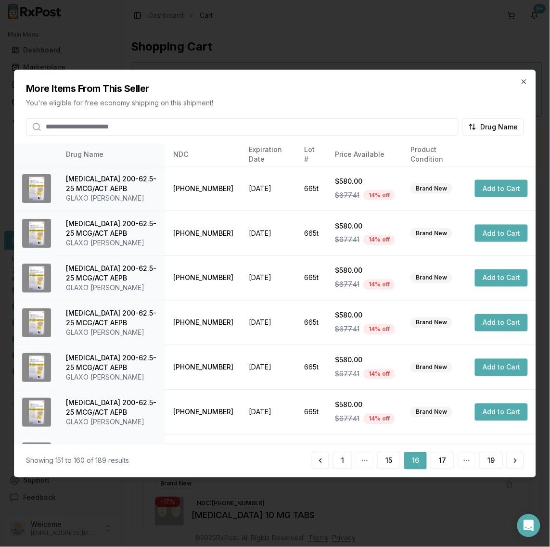
click at [442, 458] on button "17" at bounding box center [442, 460] width 24 height 17
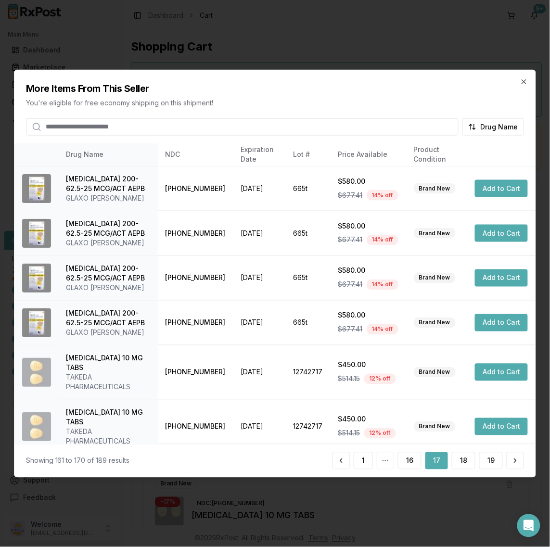
click at [442, 458] on button "17" at bounding box center [436, 460] width 23 height 17
click at [462, 459] on button "18" at bounding box center [464, 460] width 24 height 17
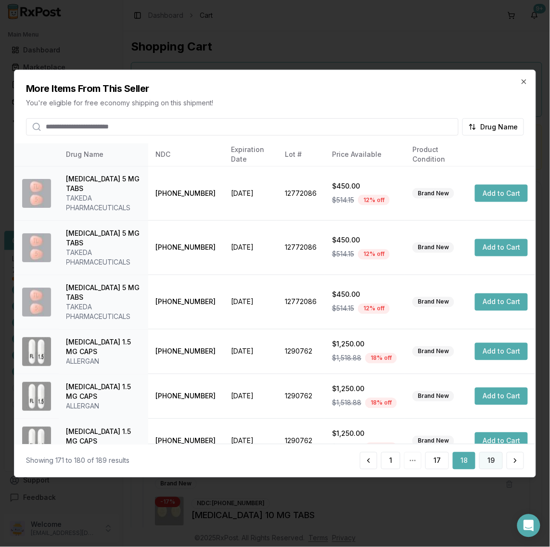
click at [489, 460] on button "19" at bounding box center [491, 460] width 24 height 17
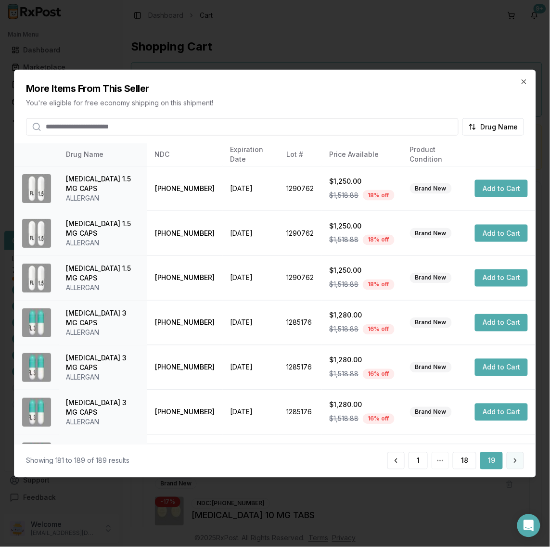
click at [515, 461] on button at bounding box center [514, 460] width 17 height 17
drag, startPoint x: 521, startPoint y: 79, endPoint x: 523, endPoint y: 85, distance: 5.8
click at [522, 80] on icon "button" at bounding box center [524, 81] width 8 height 8
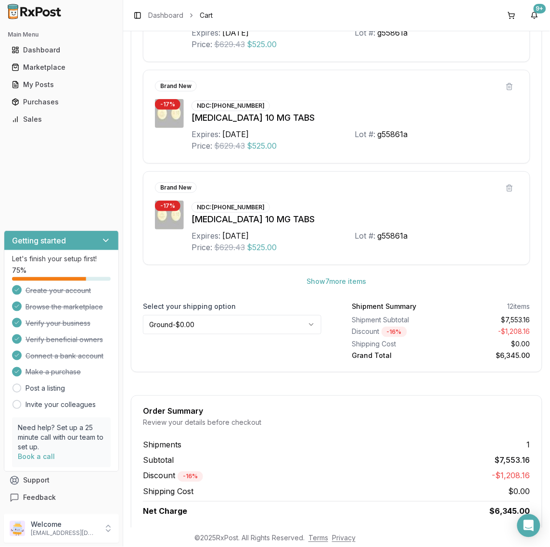
scroll to position [549, 0]
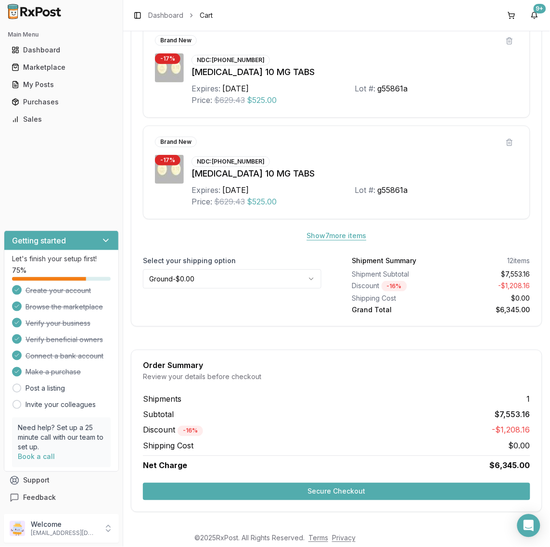
click at [339, 229] on button "Show 7 more item s" at bounding box center [336, 235] width 75 height 17
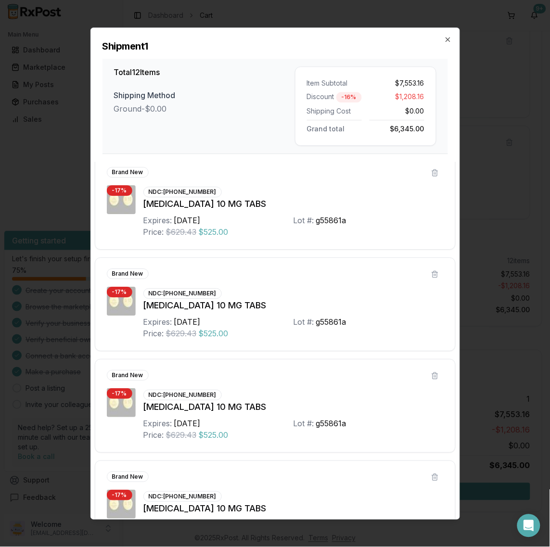
scroll to position [0, 0]
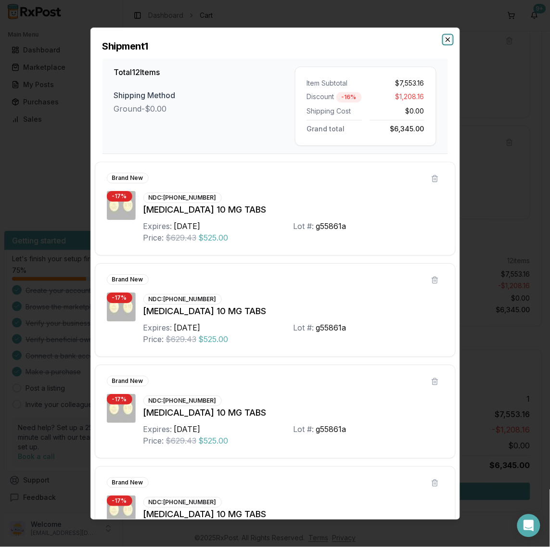
click at [446, 42] on icon "button" at bounding box center [448, 40] width 8 height 8
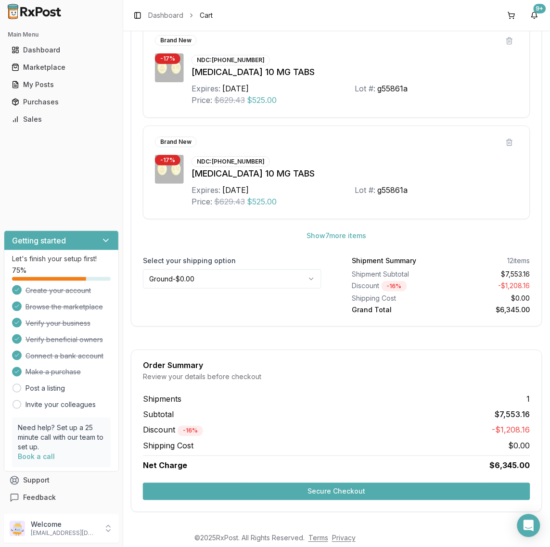
click at [306, 273] on html "Main Menu Dashboard Marketplace My Posts Purchases Sales Getting started Let's …" at bounding box center [275, 273] width 550 height 547
click at [359, 37] on html "Main Menu Dashboard Marketplace My Posts Purchases Sales Getting started Let's …" at bounding box center [275, 273] width 550 height 547
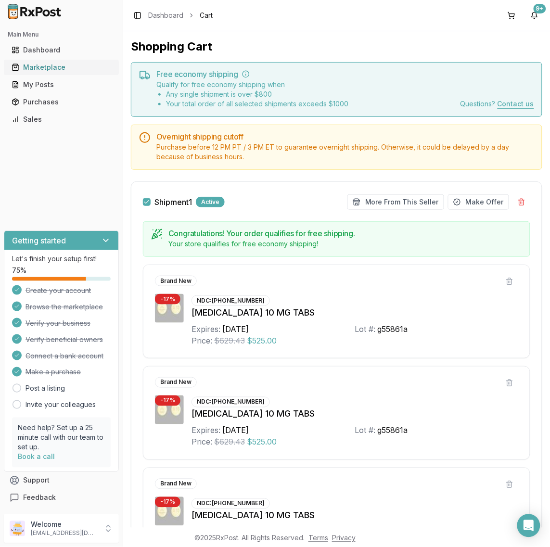
click at [44, 66] on div "Marketplace" at bounding box center [62, 68] width 100 height 10
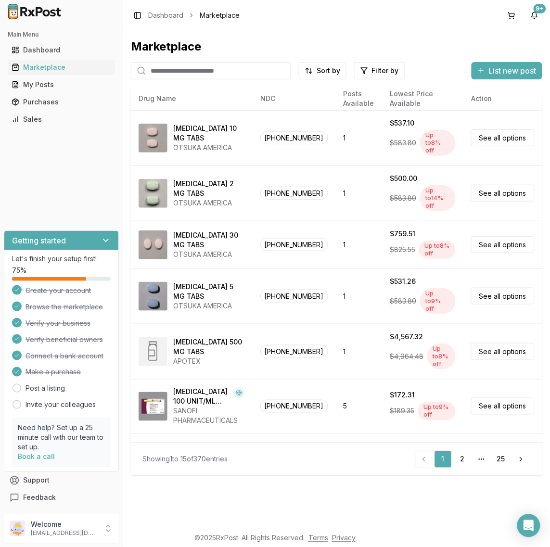
click at [243, 70] on input "search" at bounding box center [211, 70] width 160 height 17
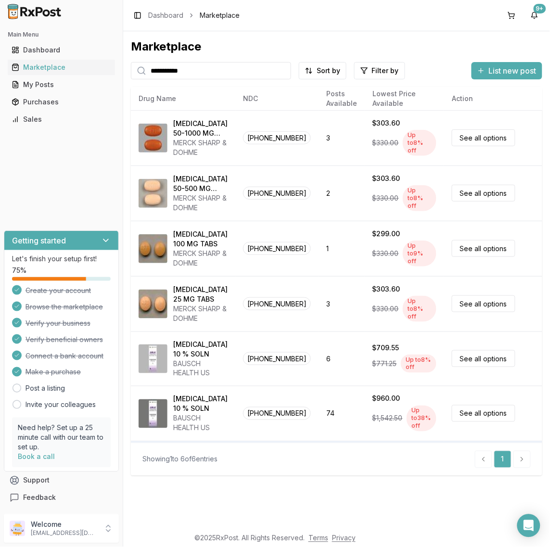
type input "**********"
click at [508, 15] on button at bounding box center [511, 15] width 15 height 15
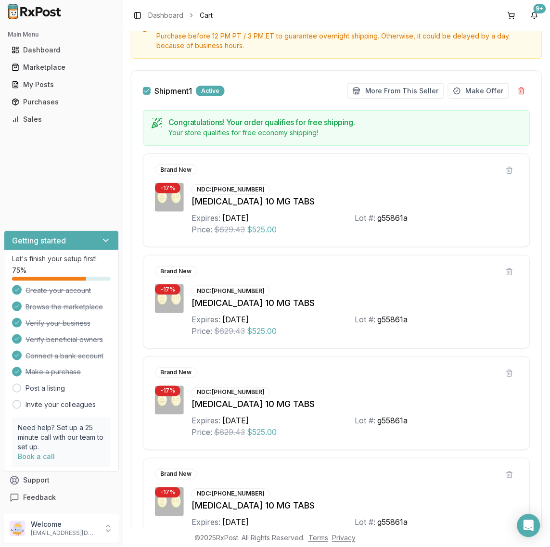
scroll to position [549, 0]
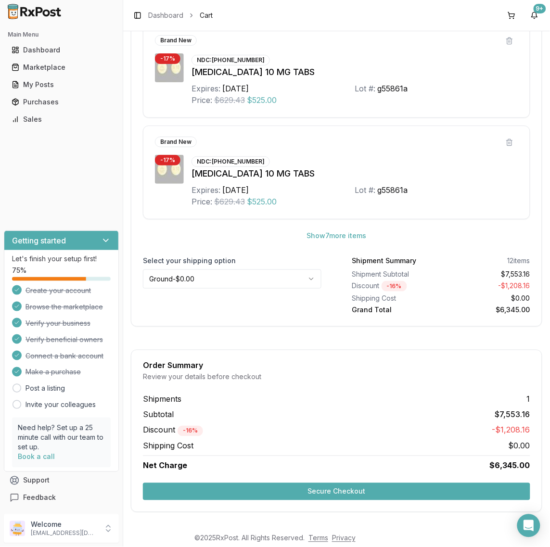
click at [412, 491] on button "Secure Checkout" at bounding box center [336, 491] width 387 height 17
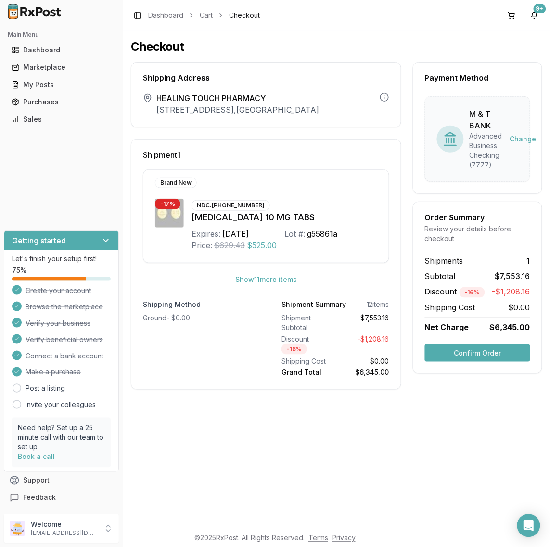
click at [467, 353] on button "Confirm Order" at bounding box center [477, 352] width 105 height 17
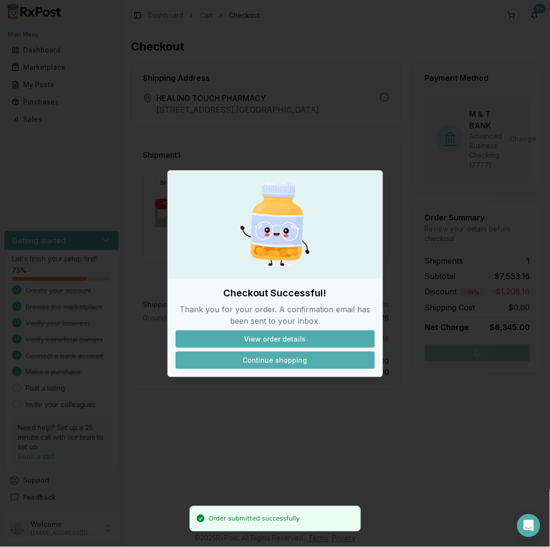
click at [278, 355] on button "Continue shopping" at bounding box center [275, 360] width 199 height 17
